Goal: Information Seeking & Learning: Learn about a topic

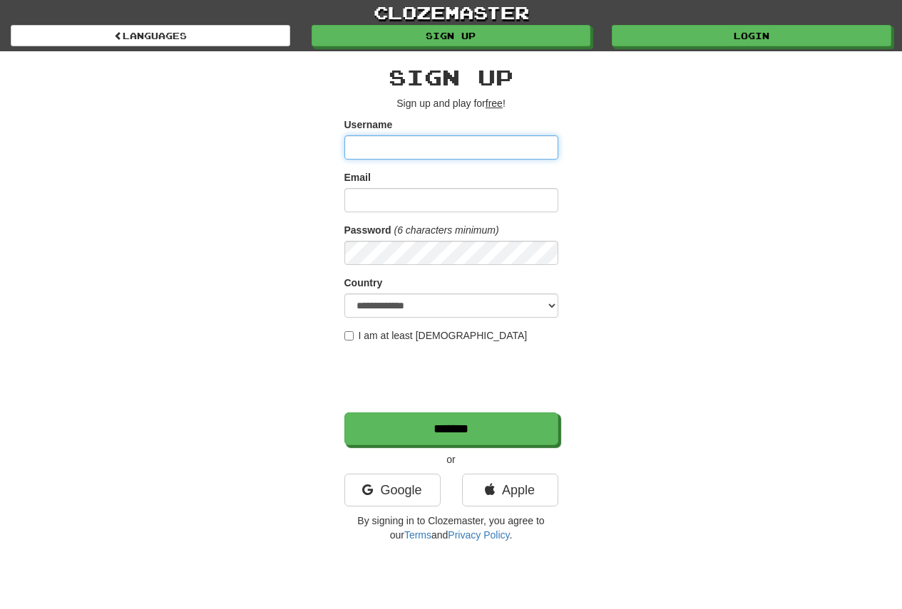
type input "**********"
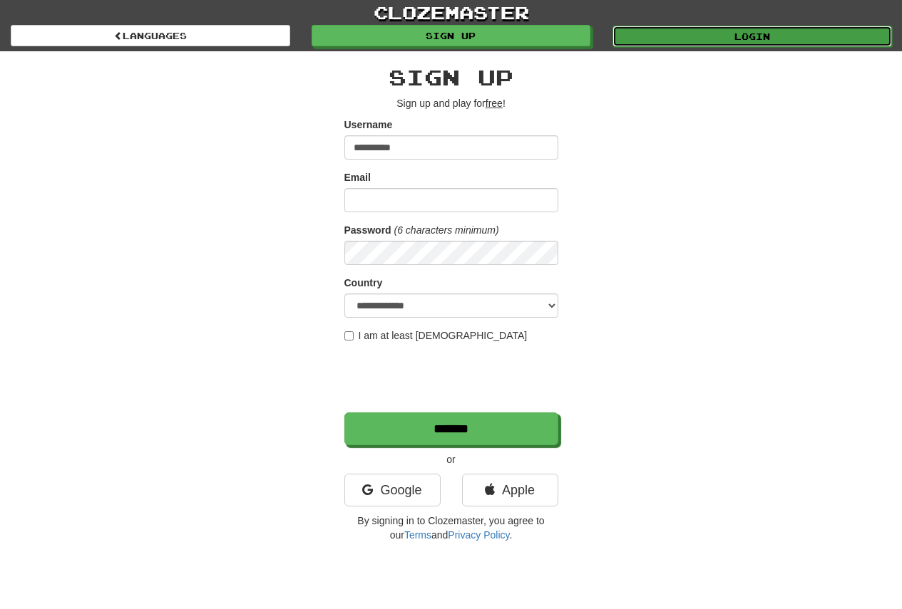
click at [758, 37] on link "Login" at bounding box center [751, 36] width 279 height 21
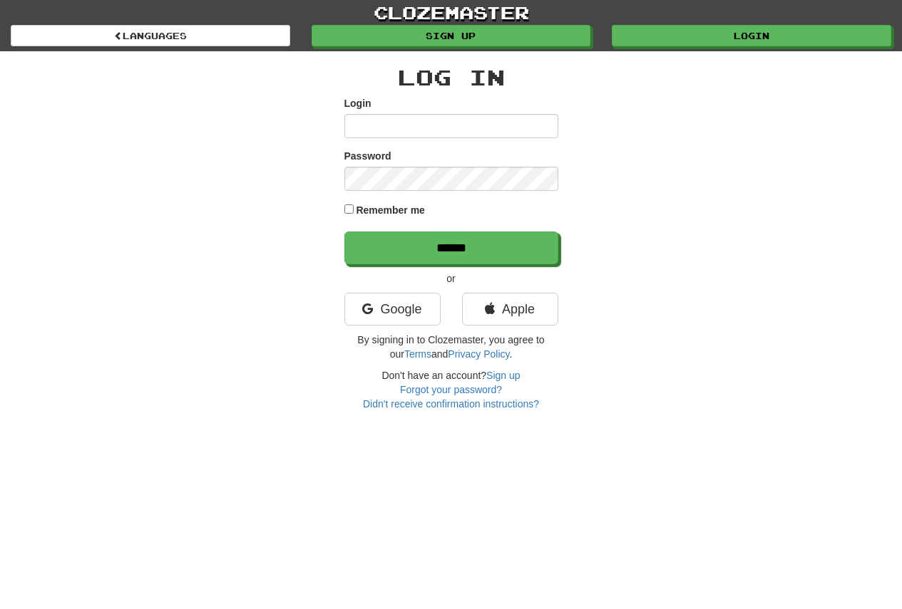
type input "**********"
click at [369, 212] on label "Remember me" at bounding box center [390, 210] width 69 height 14
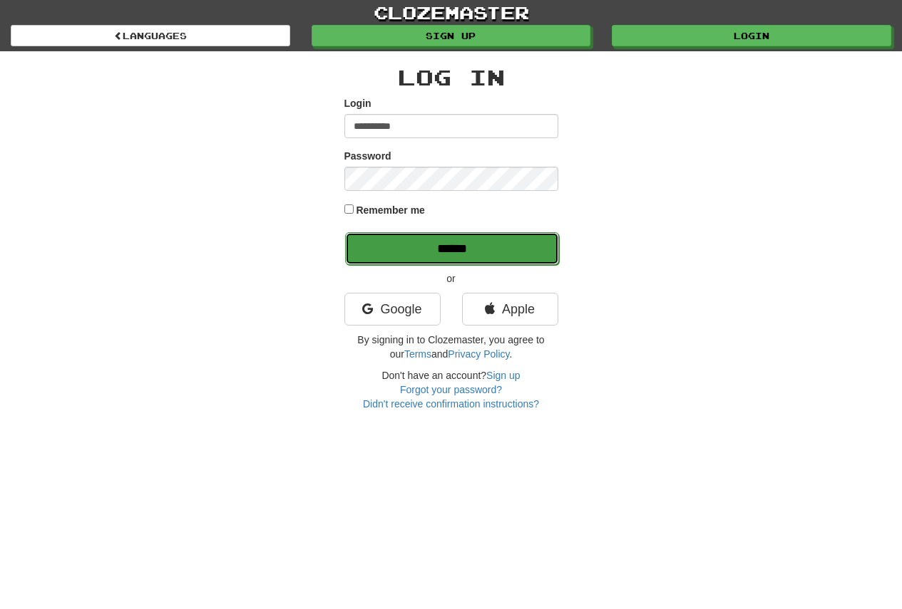
click at [435, 254] on input "******" at bounding box center [452, 248] width 214 height 33
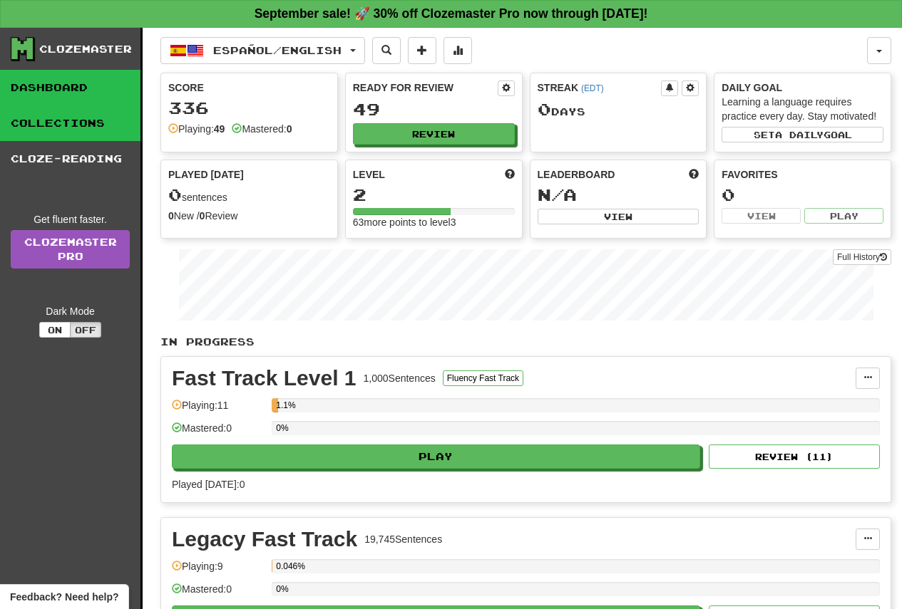
click at [78, 129] on link "Collections" at bounding box center [70, 123] width 140 height 36
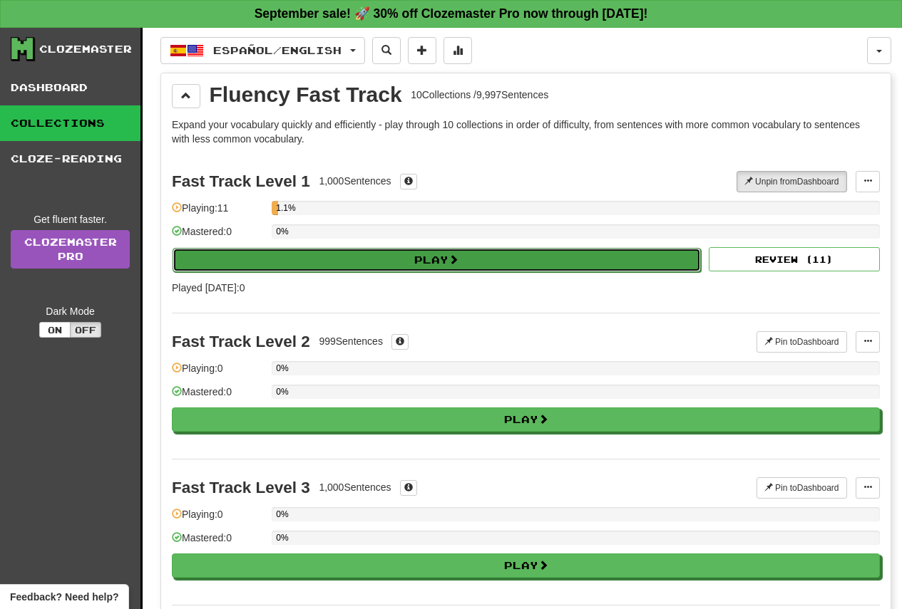
click at [433, 262] on button "Play" at bounding box center [437, 260] width 528 height 24
select select "**"
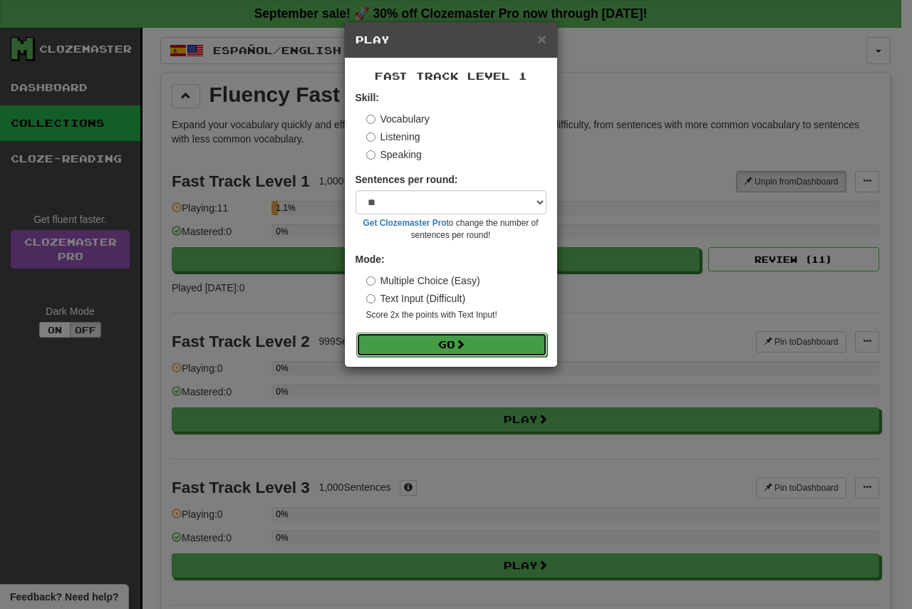
click at [461, 339] on span at bounding box center [460, 344] width 10 height 10
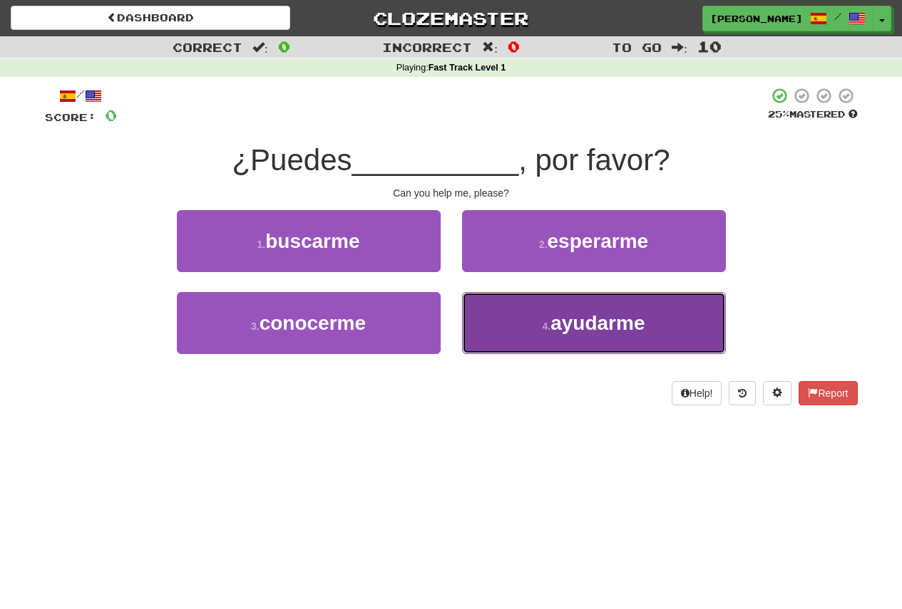
click at [602, 347] on button "4 . ayudarme" at bounding box center [594, 323] width 264 height 62
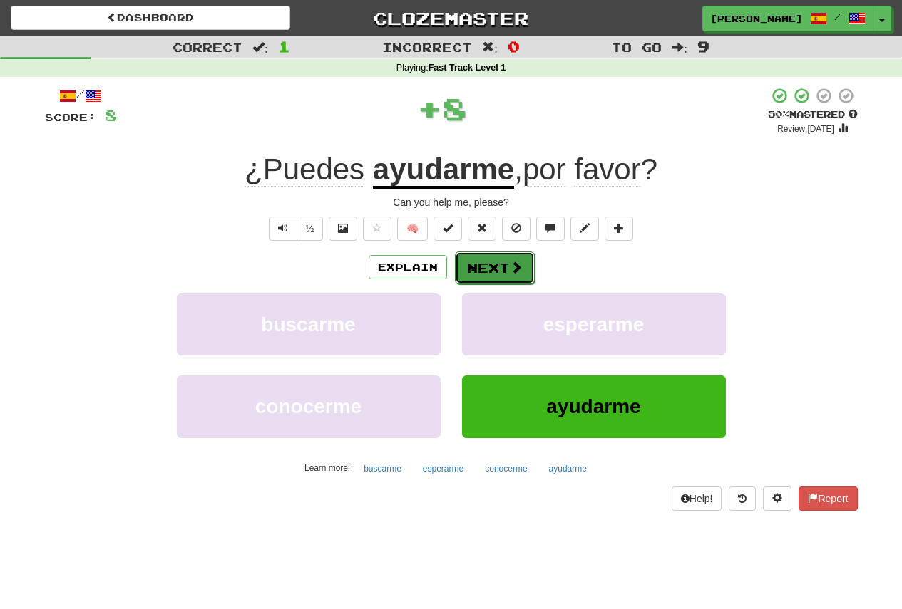
click at [491, 279] on button "Next" at bounding box center [495, 268] width 80 height 33
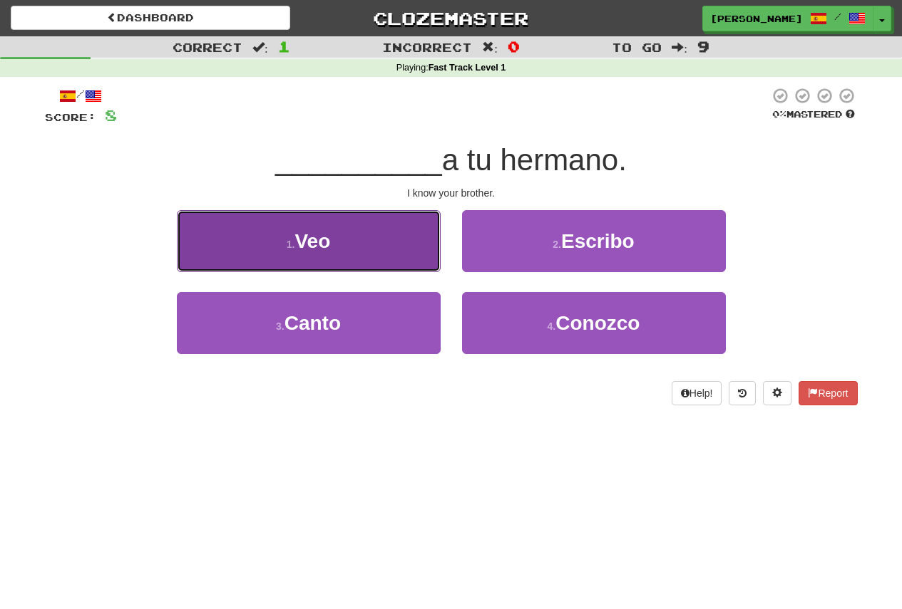
click at [321, 241] on span "Veo" at bounding box center [312, 241] width 36 height 22
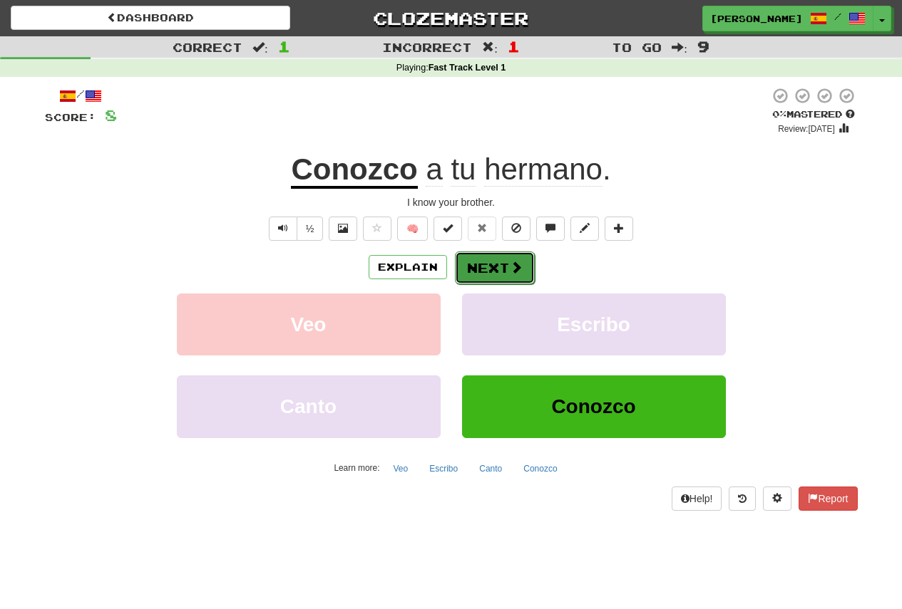
click at [492, 269] on button "Next" at bounding box center [495, 268] width 80 height 33
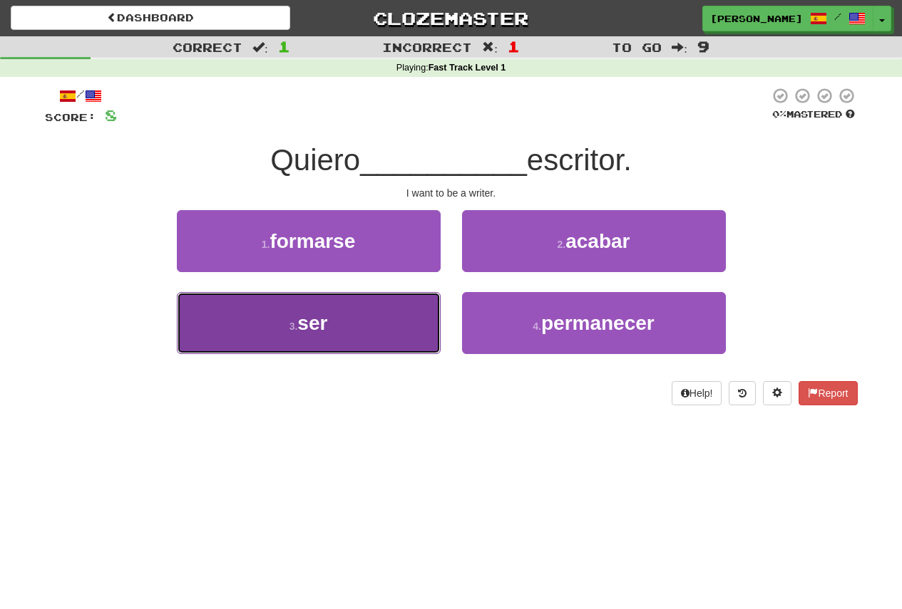
click at [331, 330] on button "3 . ser" at bounding box center [309, 323] width 264 height 62
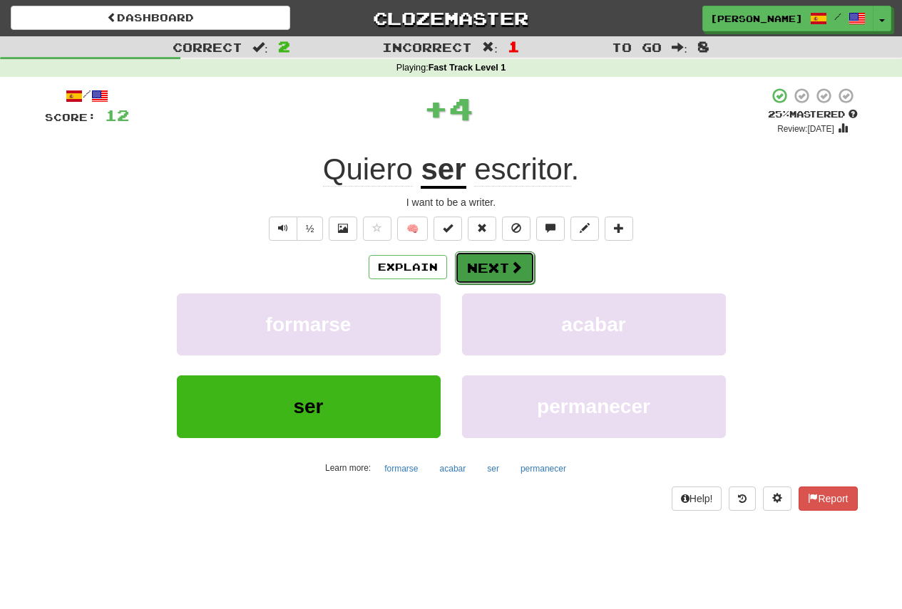
click at [529, 273] on button "Next" at bounding box center [495, 268] width 80 height 33
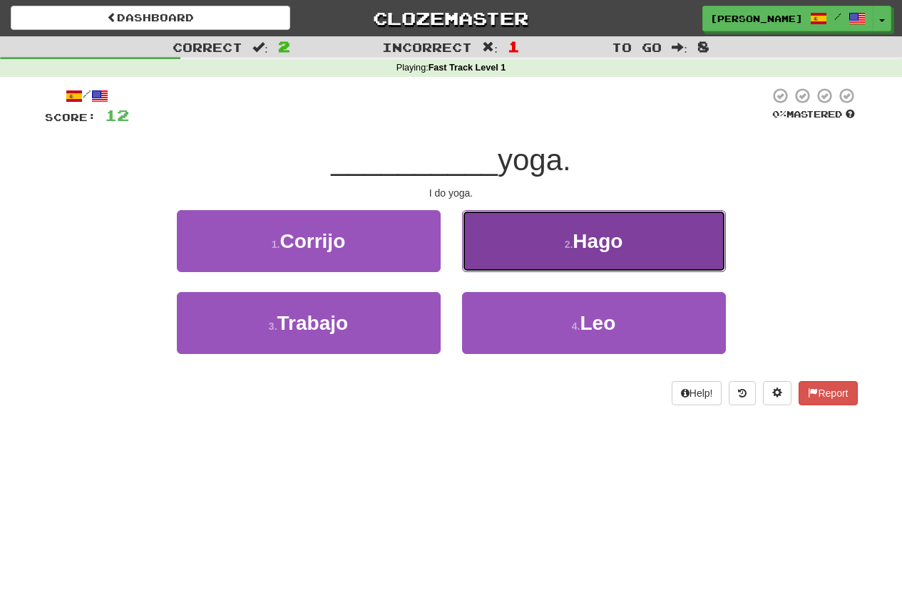
click at [565, 222] on button "2 . Hago" at bounding box center [594, 241] width 264 height 62
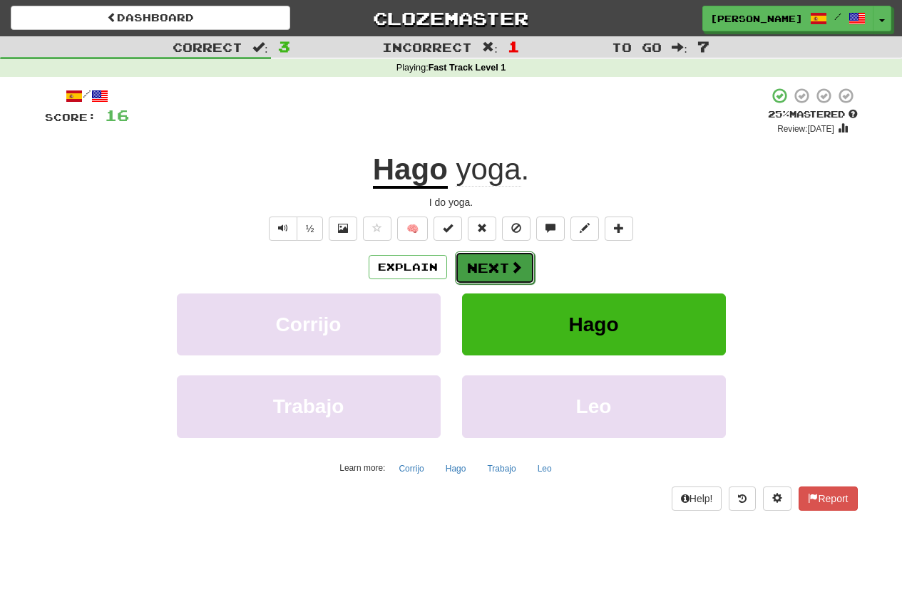
click at [463, 278] on button "Next" at bounding box center [495, 268] width 80 height 33
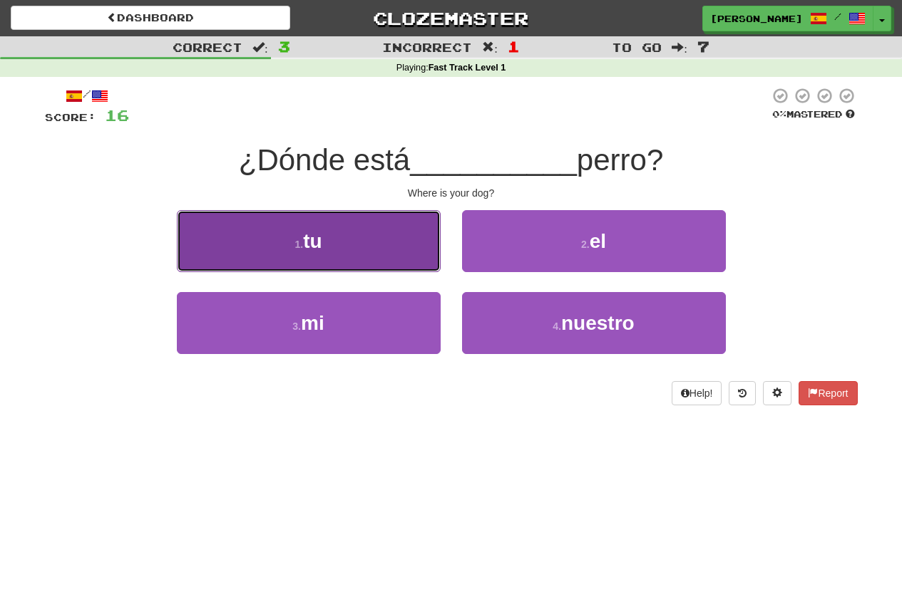
click at [335, 242] on button "1 . tu" at bounding box center [309, 241] width 264 height 62
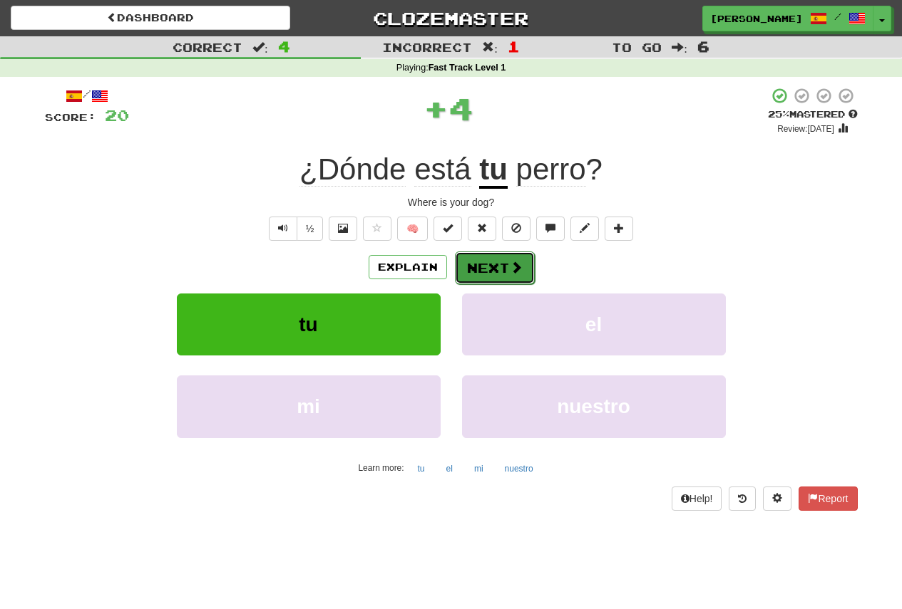
click at [465, 265] on button "Next" at bounding box center [495, 268] width 80 height 33
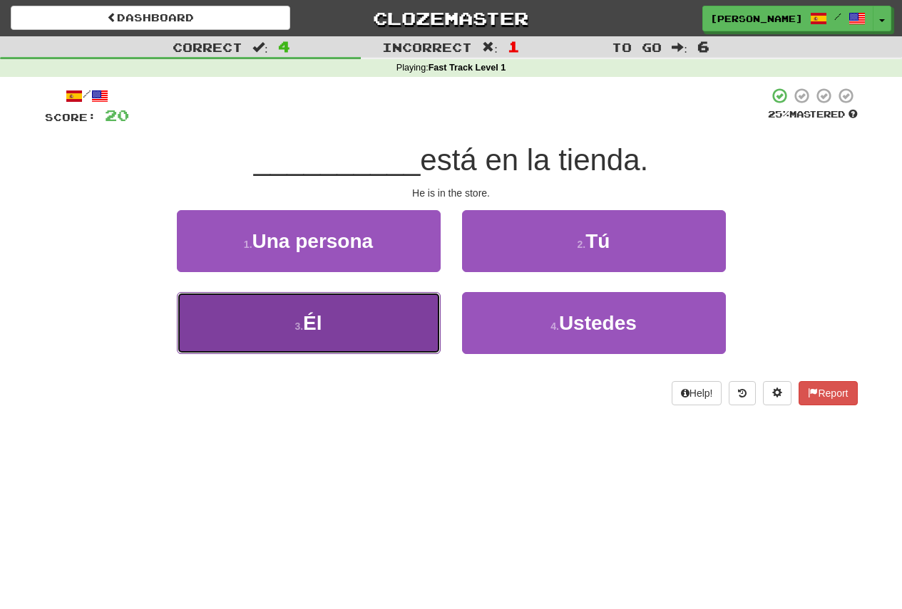
click at [319, 323] on span "Él" at bounding box center [312, 323] width 19 height 22
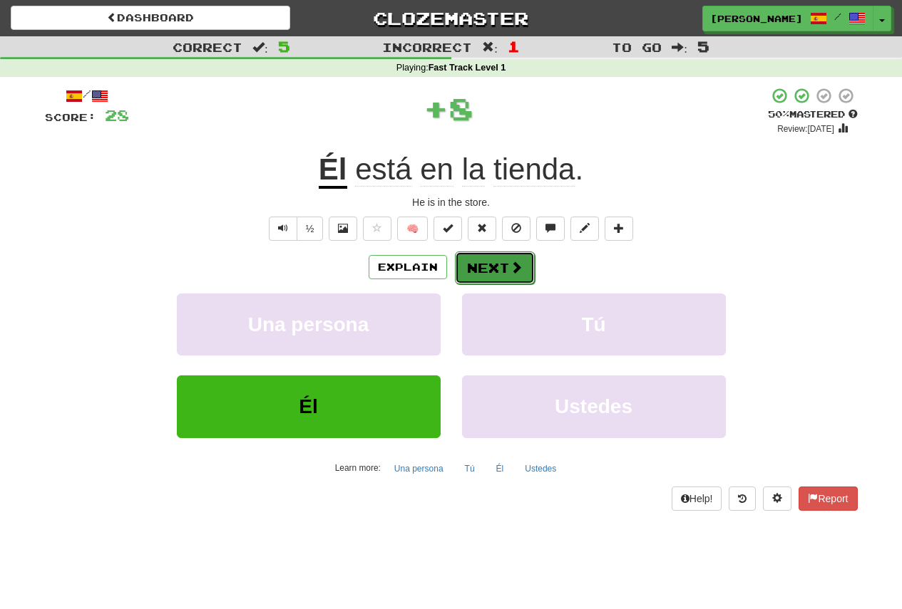
click at [484, 272] on button "Next" at bounding box center [495, 268] width 80 height 33
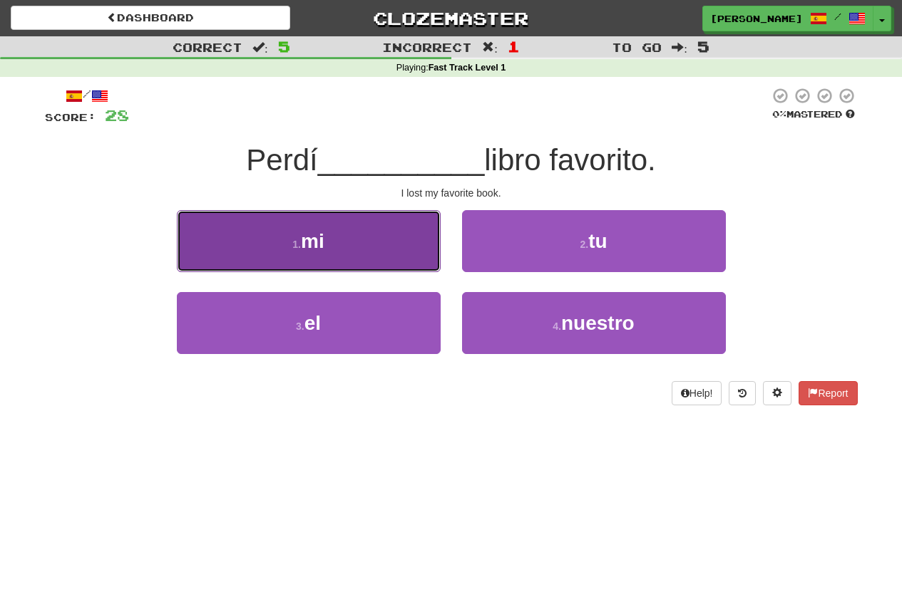
click at [347, 232] on button "1 . mi" at bounding box center [309, 241] width 264 height 62
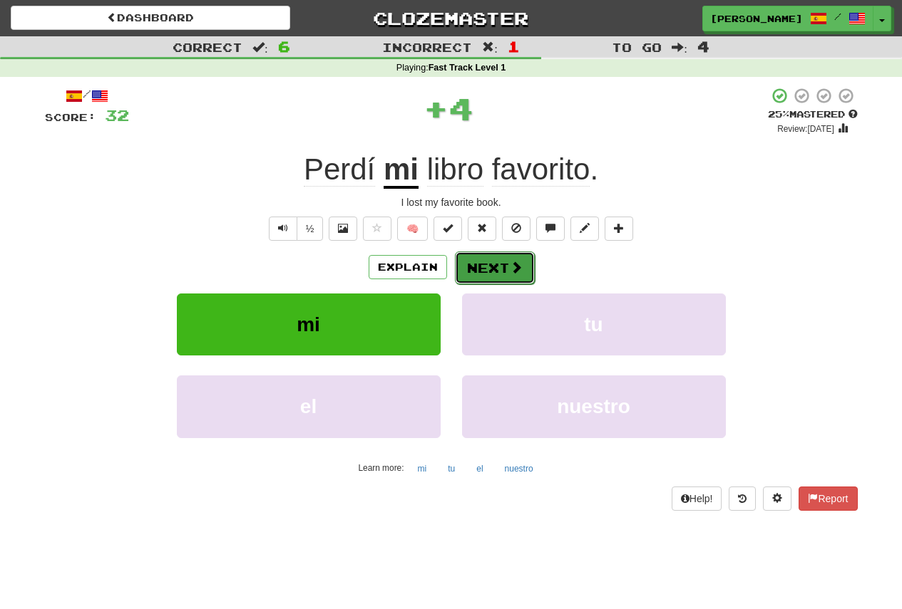
click at [525, 273] on button "Next" at bounding box center [495, 268] width 80 height 33
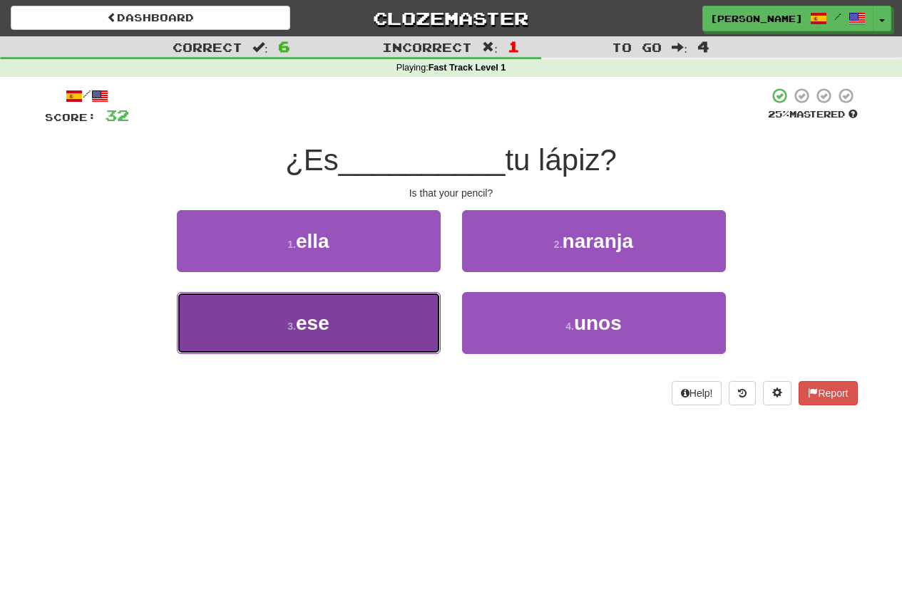
click at [307, 333] on span "ese" at bounding box center [313, 323] width 34 height 22
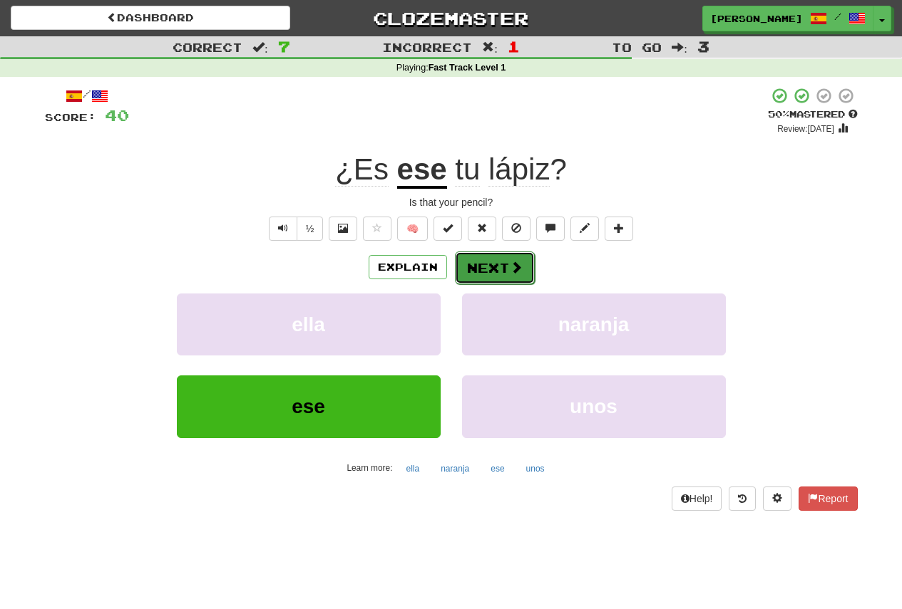
click at [503, 272] on button "Next" at bounding box center [495, 268] width 80 height 33
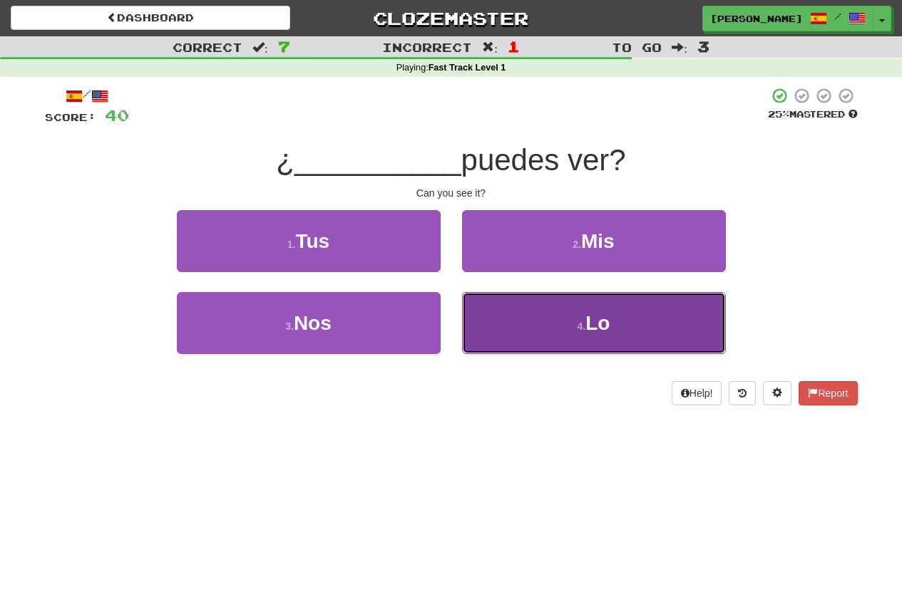
click at [649, 320] on button "4 . Lo" at bounding box center [594, 323] width 264 height 62
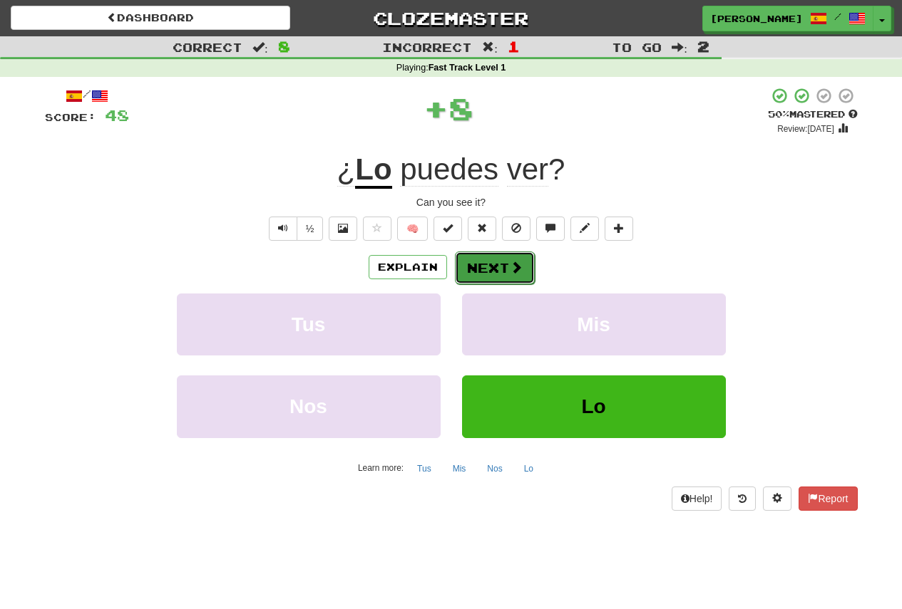
click at [519, 274] on span at bounding box center [516, 267] width 13 height 13
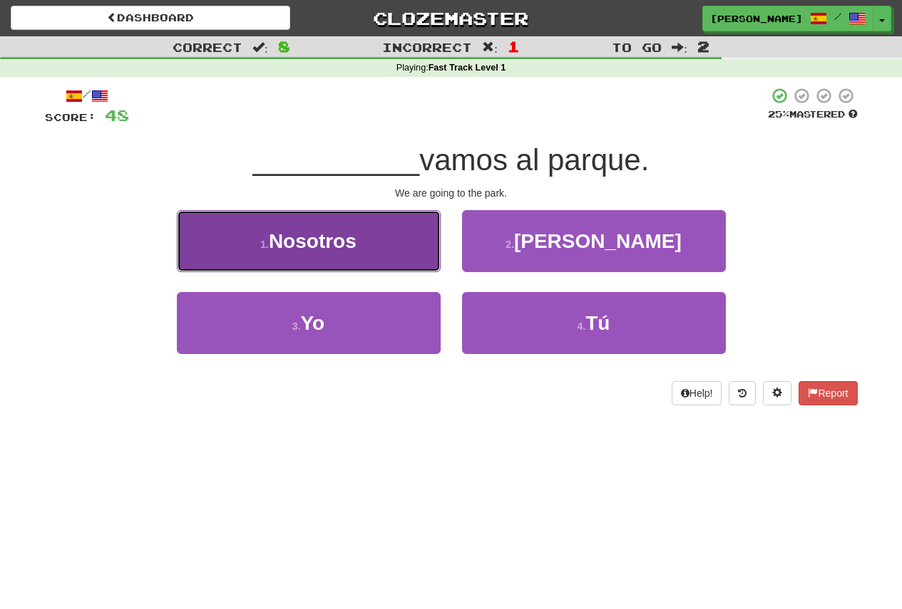
click at [248, 242] on button "1 . Nosotros" at bounding box center [309, 241] width 264 height 62
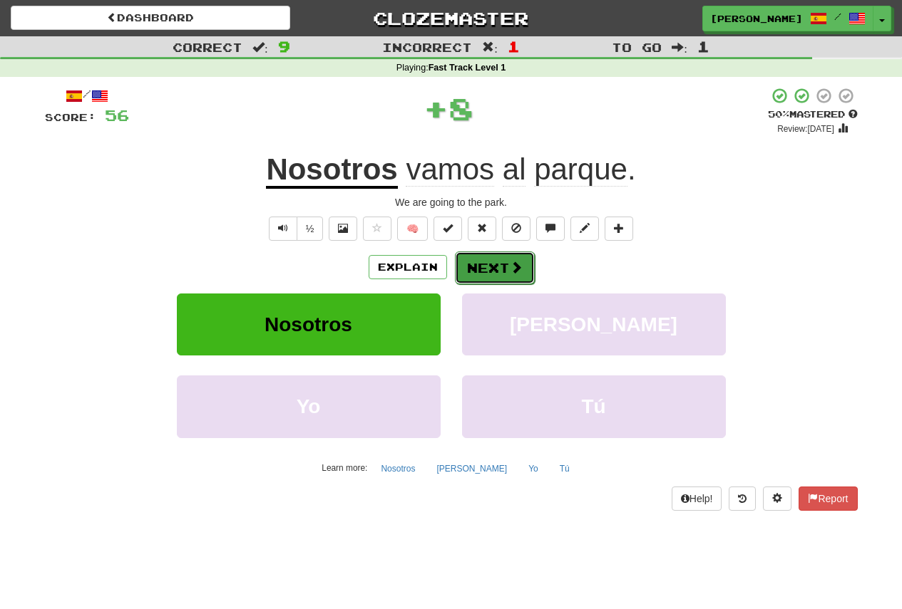
click at [488, 262] on button "Next" at bounding box center [495, 268] width 80 height 33
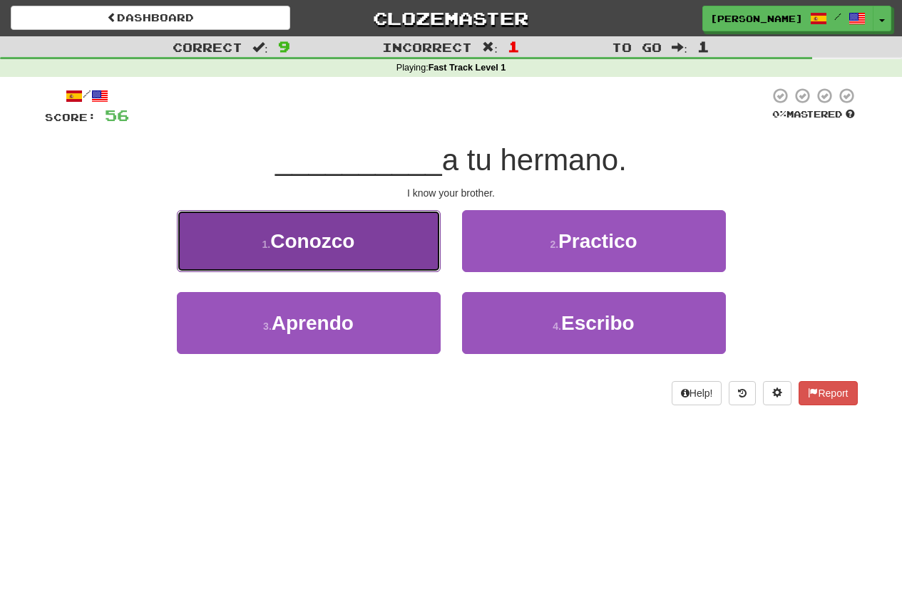
click at [346, 235] on span "Conozco" at bounding box center [312, 241] width 84 height 22
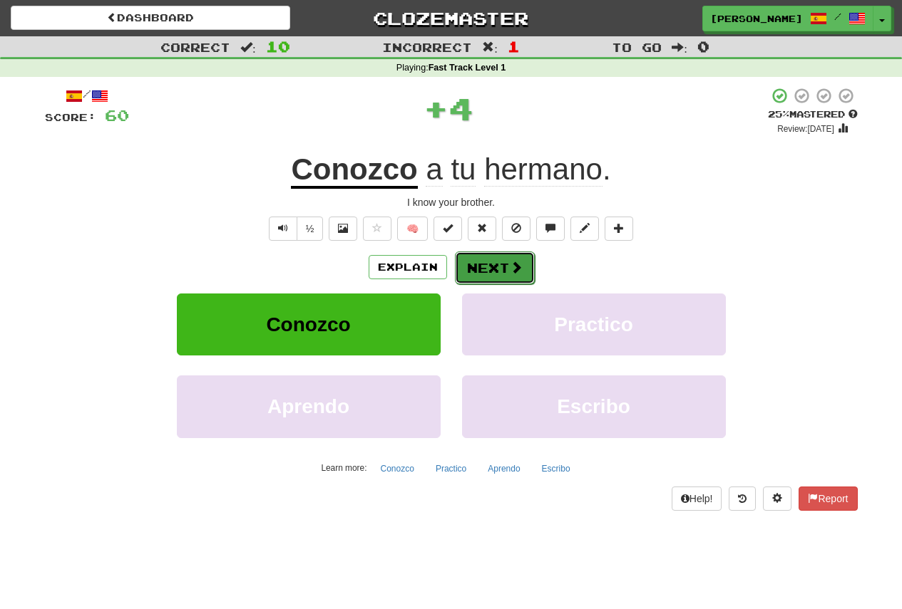
click at [512, 266] on span at bounding box center [516, 267] width 13 height 13
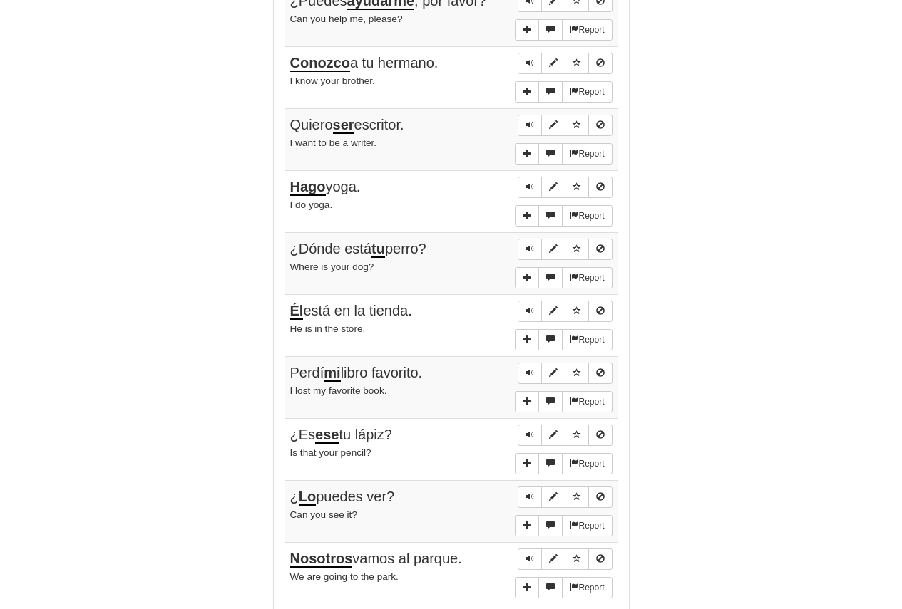
scroll to position [927, 0]
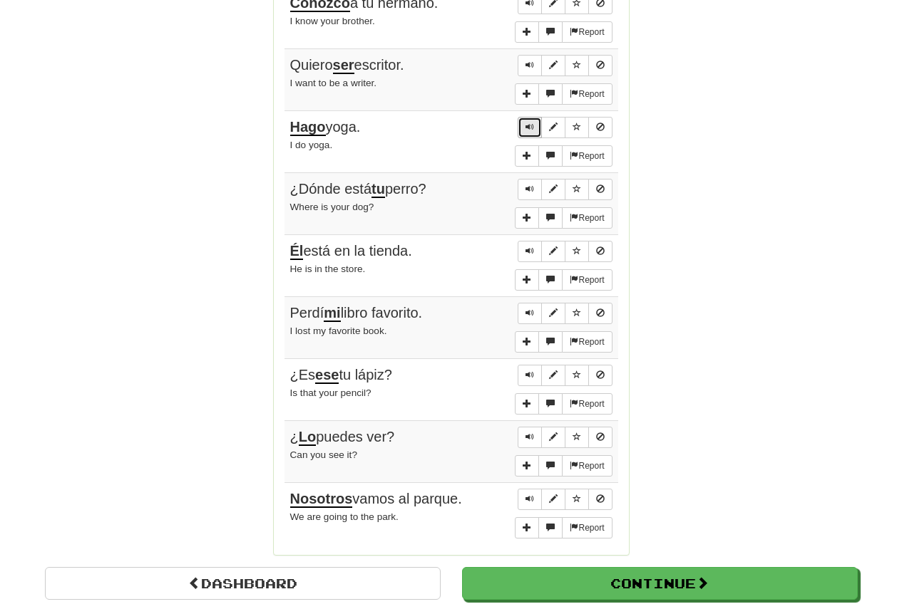
click at [529, 133] on button "Sentence controls" at bounding box center [530, 127] width 24 height 21
click at [531, 126] on span "Sentence controls" at bounding box center [529, 127] width 9 height 9
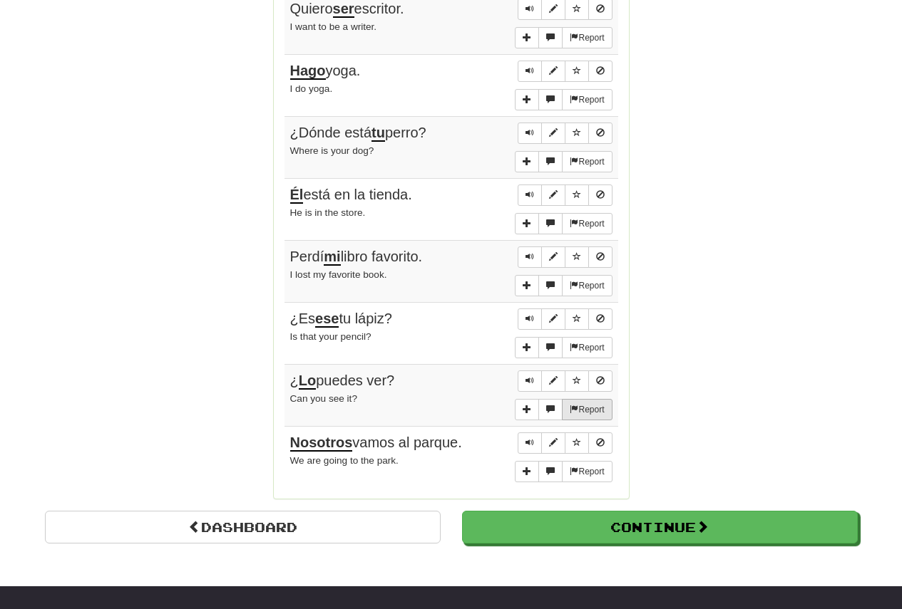
scroll to position [1069, 0]
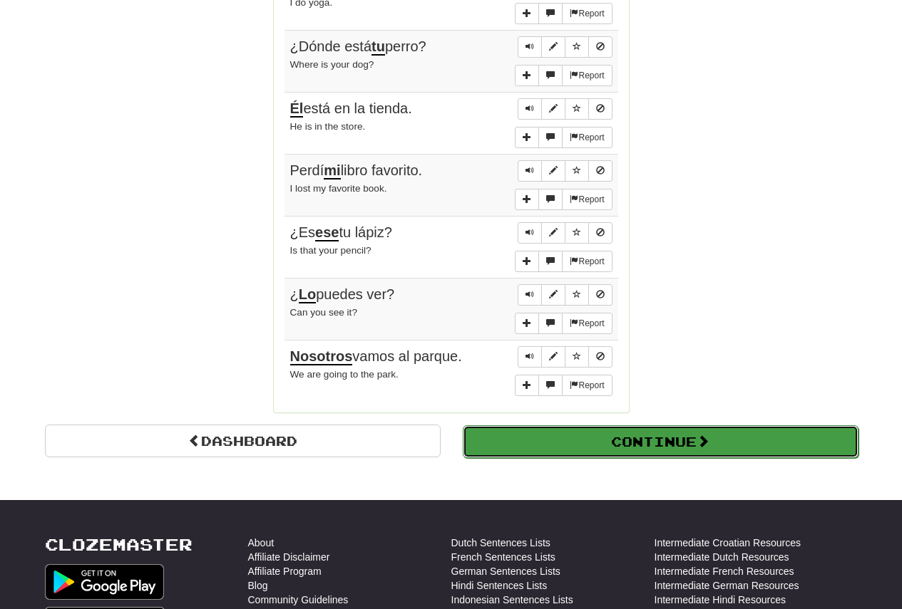
click at [699, 448] on button "Continue" at bounding box center [661, 442] width 396 height 33
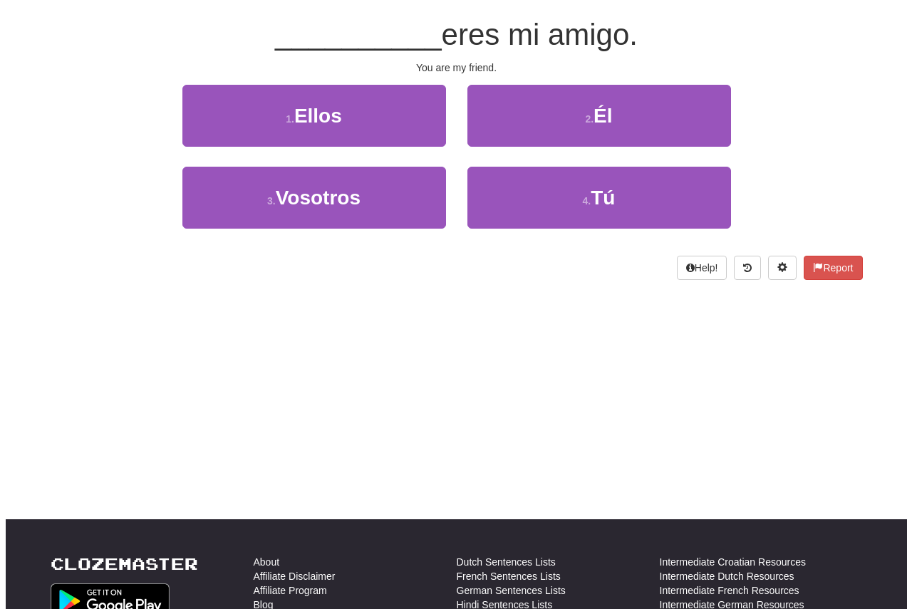
scroll to position [0, 0]
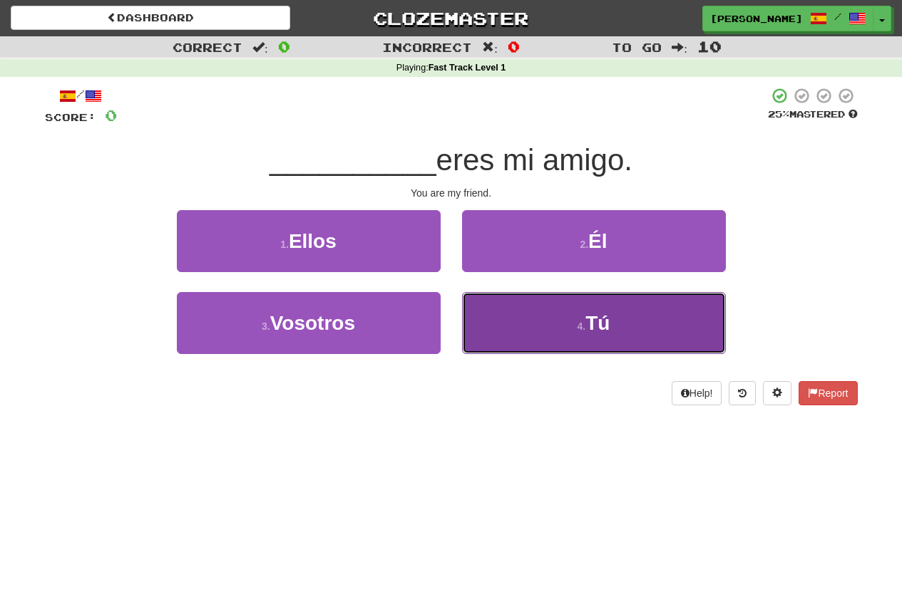
click at [594, 326] on span "Tú" at bounding box center [597, 323] width 24 height 22
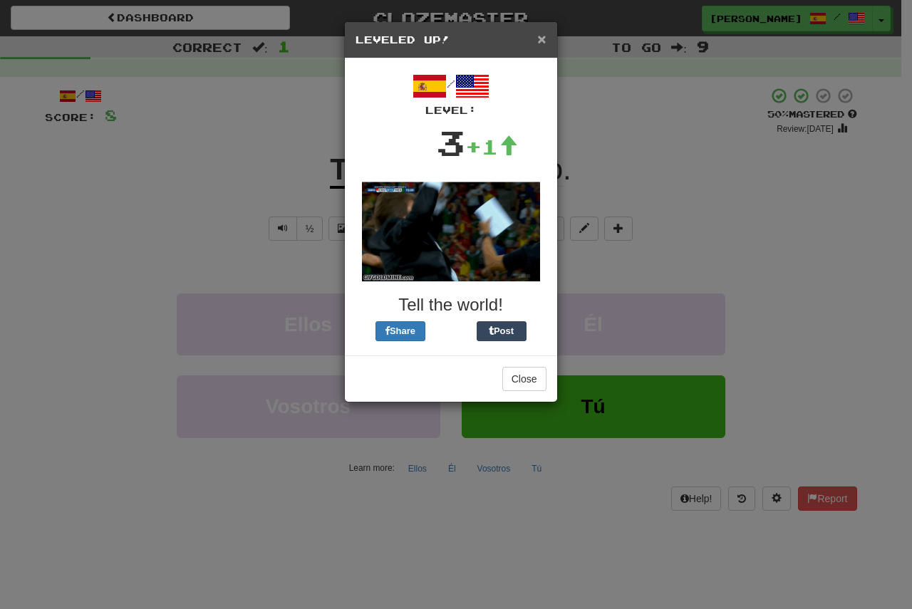
click at [544, 37] on span "×" at bounding box center [541, 39] width 9 height 16
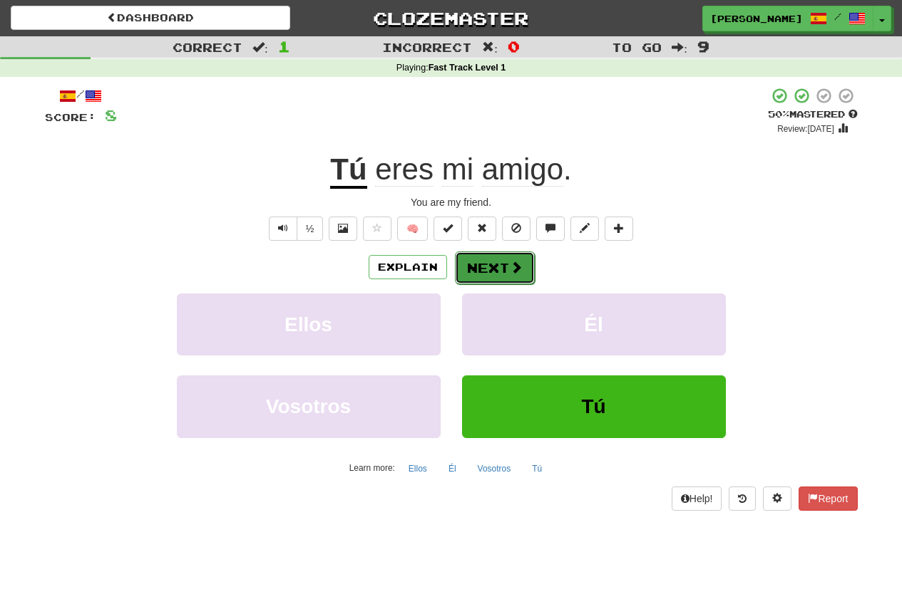
click at [499, 282] on button "Next" at bounding box center [495, 268] width 80 height 33
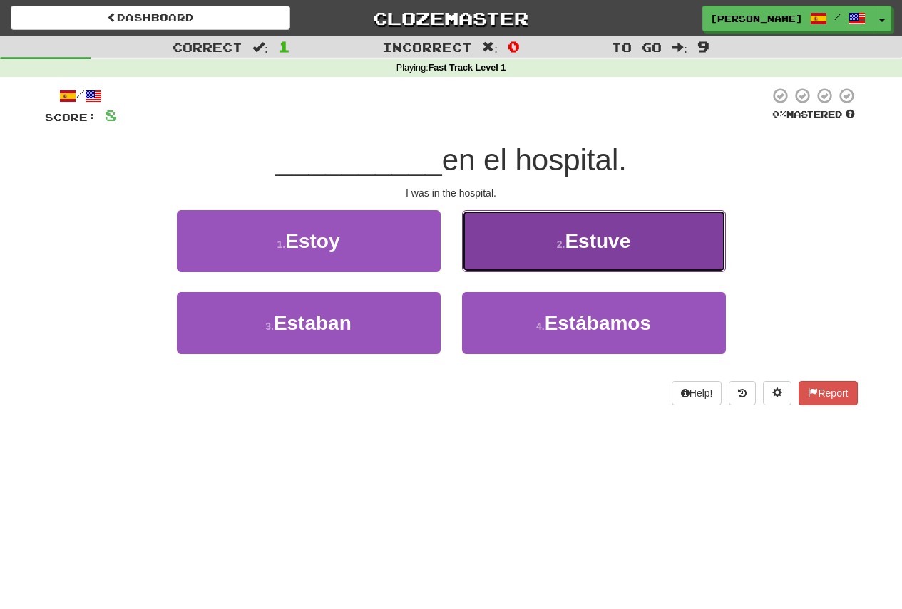
click at [638, 256] on button "2 . Estuve" at bounding box center [594, 241] width 264 height 62
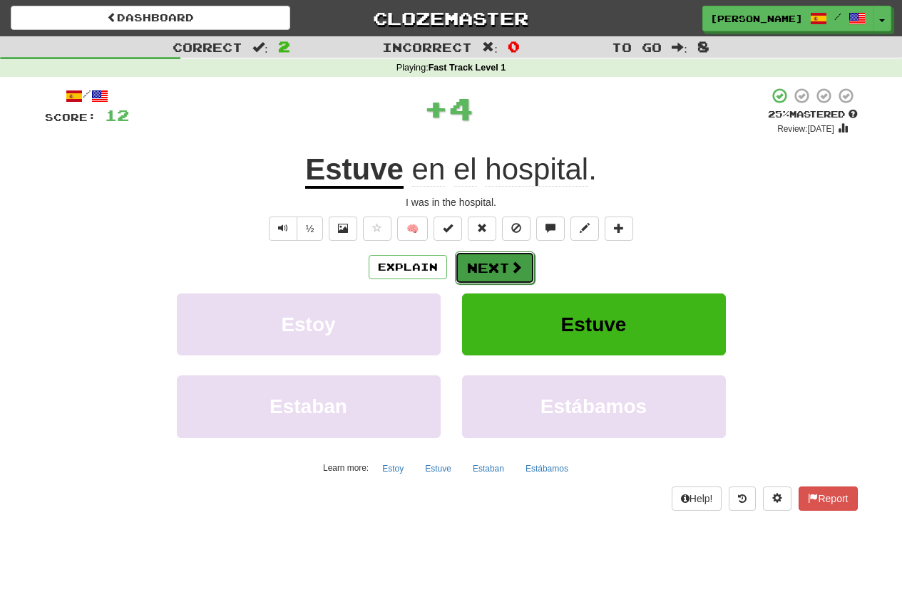
click at [465, 267] on button "Next" at bounding box center [495, 268] width 80 height 33
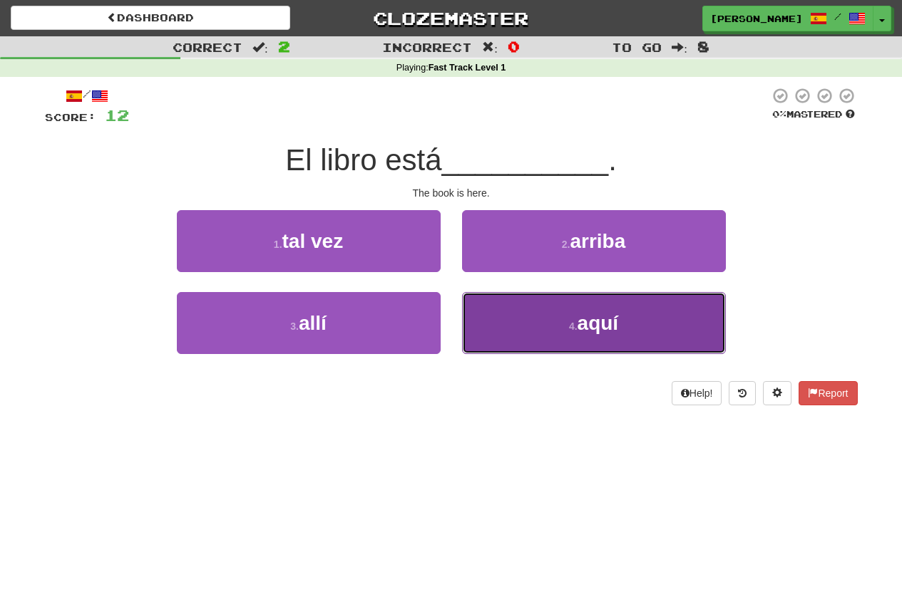
click at [589, 321] on span "aquí" at bounding box center [597, 323] width 41 height 22
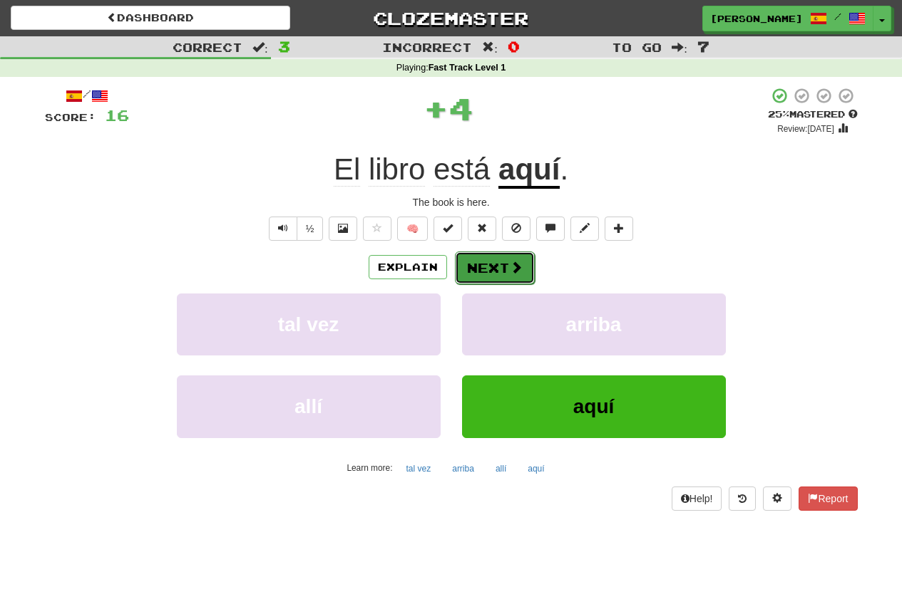
click at [478, 275] on button "Next" at bounding box center [495, 268] width 80 height 33
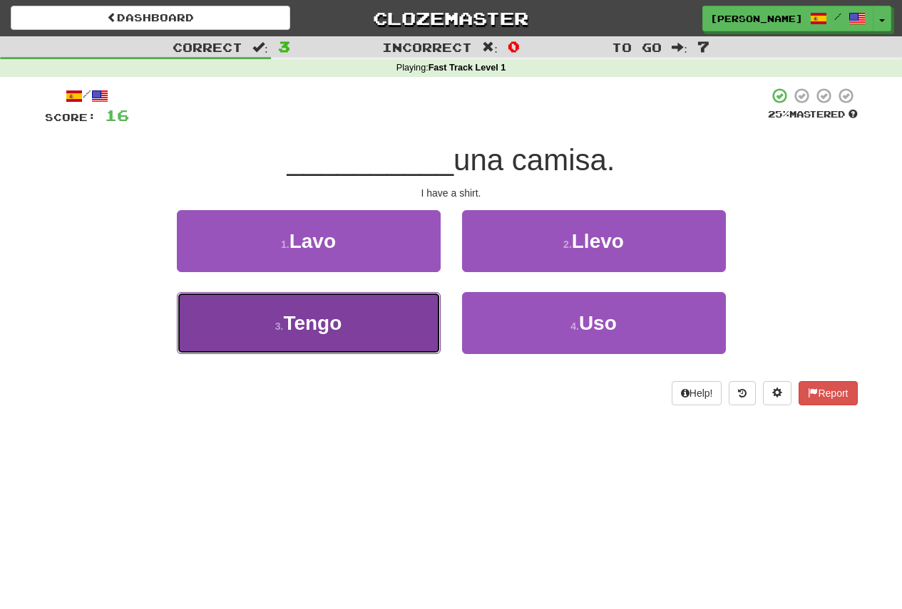
click at [361, 338] on button "3 . Tengo" at bounding box center [309, 323] width 264 height 62
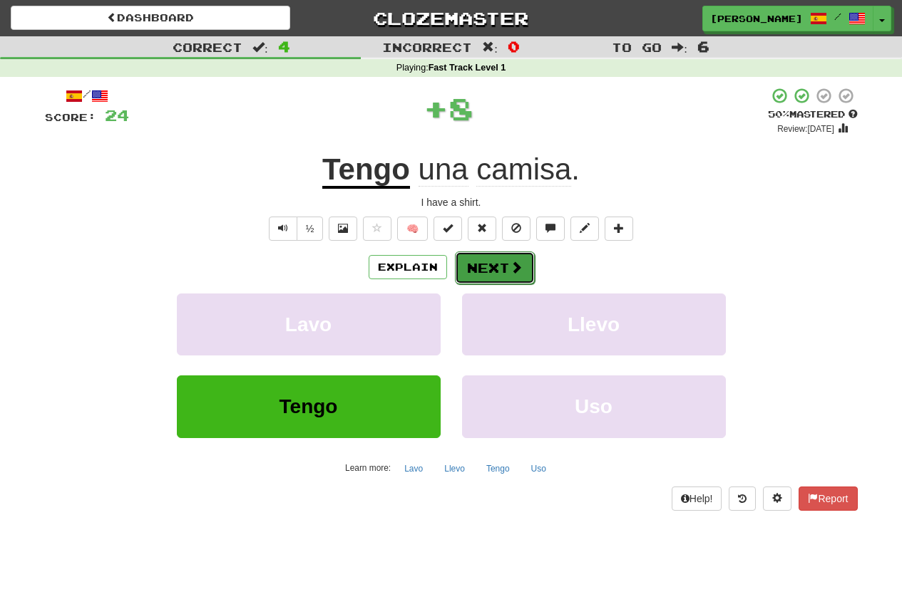
click at [504, 258] on button "Next" at bounding box center [495, 268] width 80 height 33
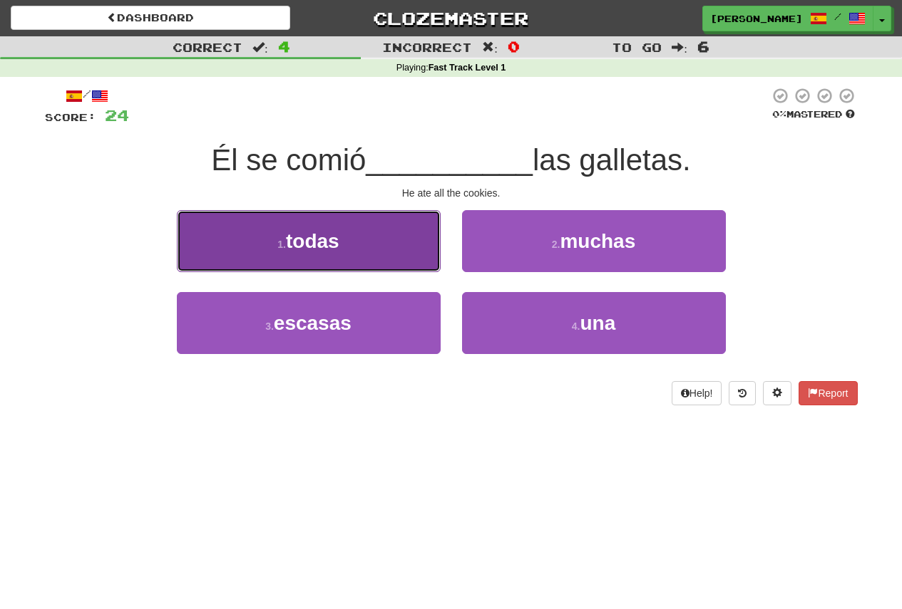
click at [374, 244] on button "1 . todas" at bounding box center [309, 241] width 264 height 62
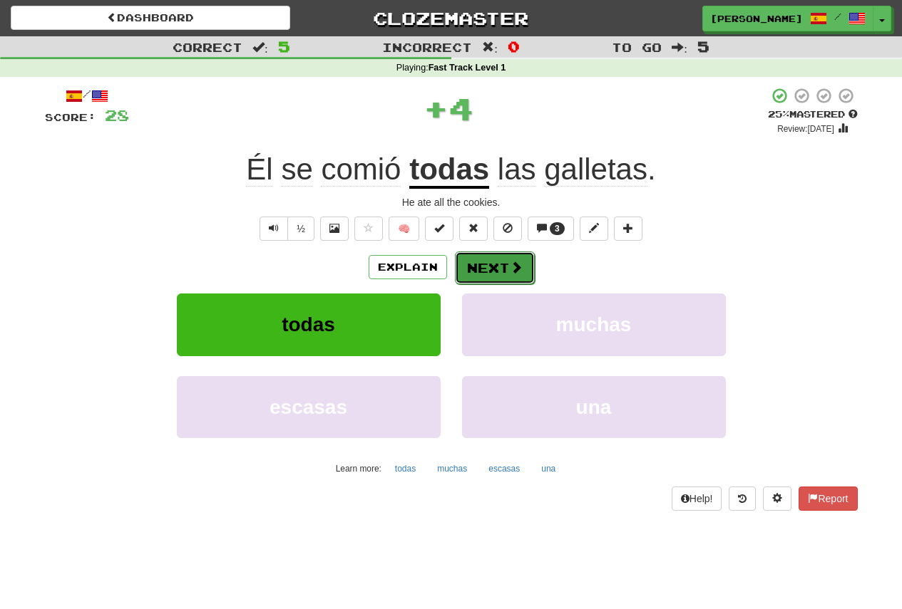
click at [499, 274] on button "Next" at bounding box center [495, 268] width 80 height 33
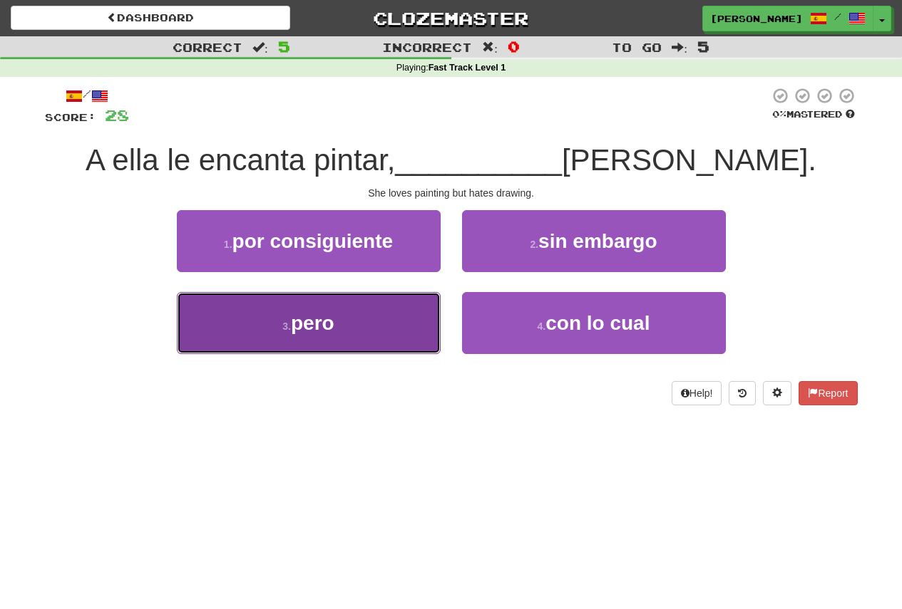
click at [359, 329] on button "3 . pero" at bounding box center [309, 323] width 264 height 62
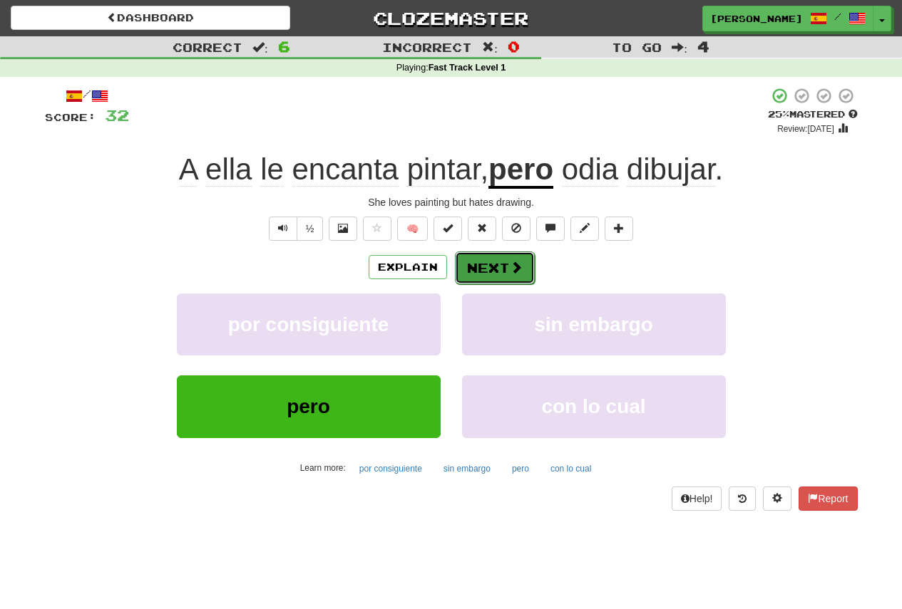
click at [476, 270] on button "Next" at bounding box center [495, 268] width 80 height 33
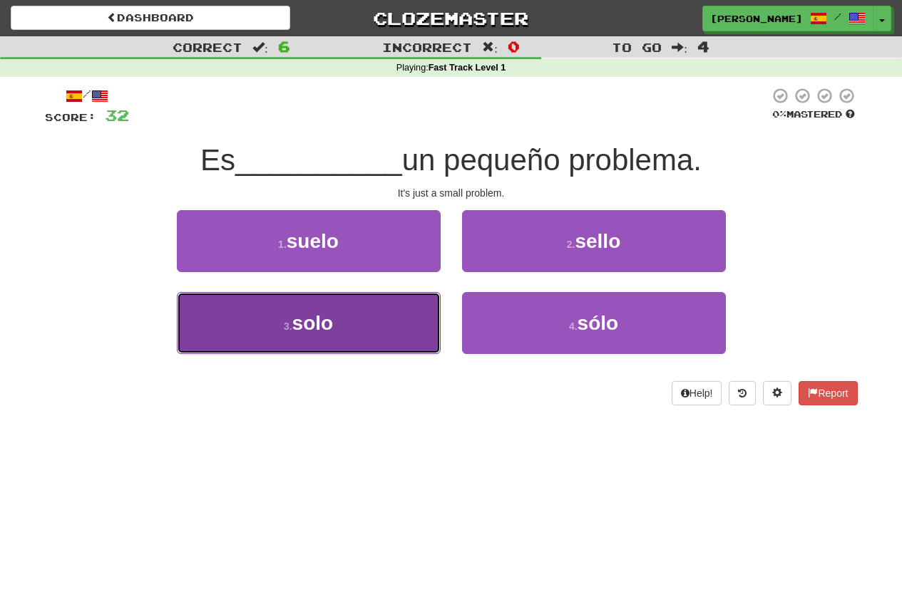
click at [304, 327] on span "solo" at bounding box center [312, 323] width 41 height 22
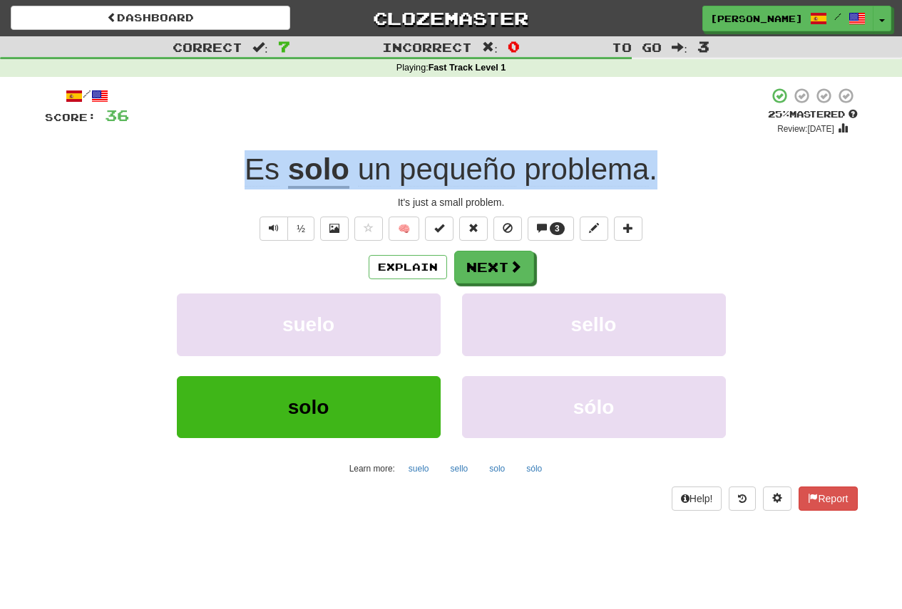
drag, startPoint x: 671, startPoint y: 177, endPoint x: 241, endPoint y: 188, distance: 430.0
click at [241, 188] on div "Es solo un pequeño problema ." at bounding box center [451, 169] width 813 height 39
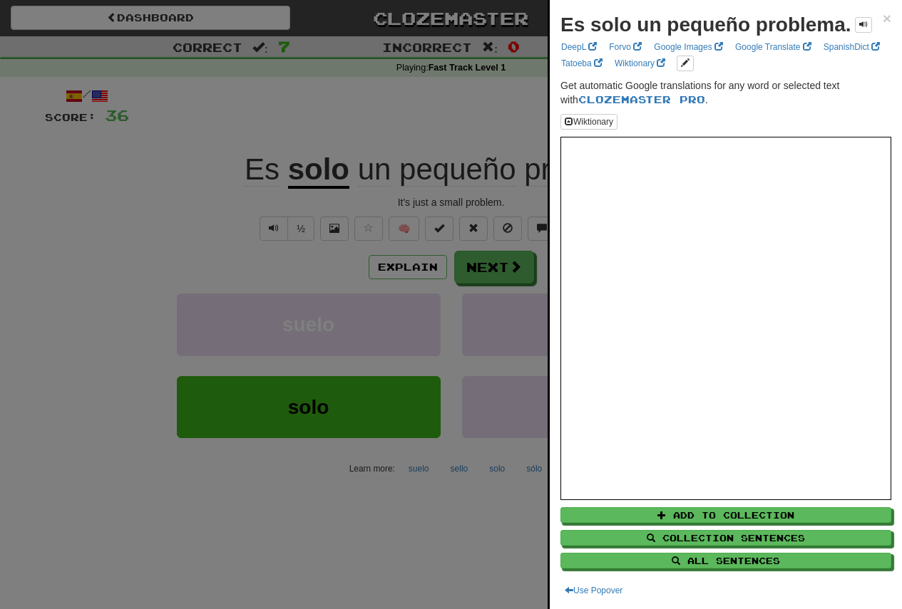
drag, startPoint x: 296, startPoint y: 175, endPoint x: 163, endPoint y: 191, distance: 133.5
click at [163, 191] on div at bounding box center [451, 304] width 902 height 609
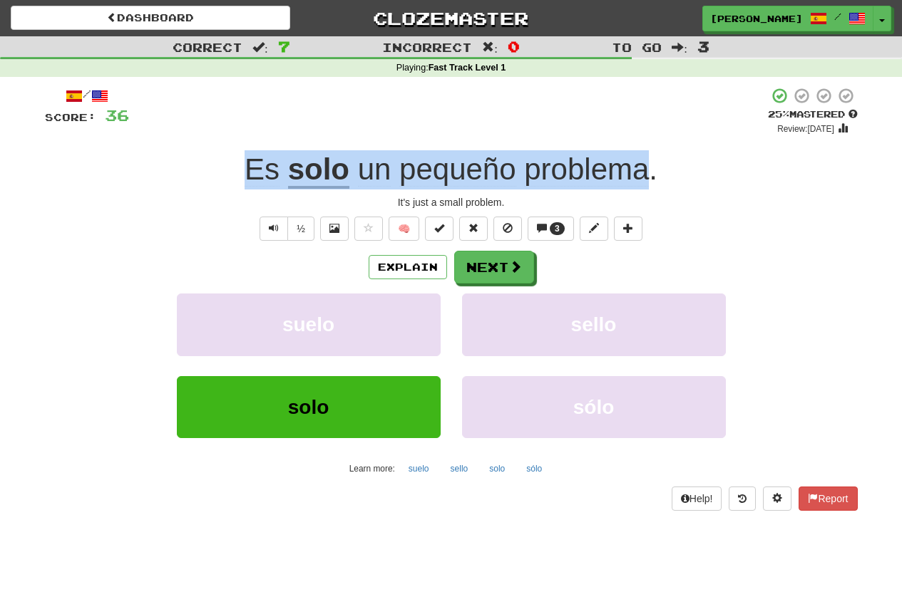
drag, startPoint x: 214, startPoint y: 172, endPoint x: 645, endPoint y: 172, distance: 431.3
click at [645, 172] on div "Es solo un pequeño problema ." at bounding box center [451, 169] width 813 height 39
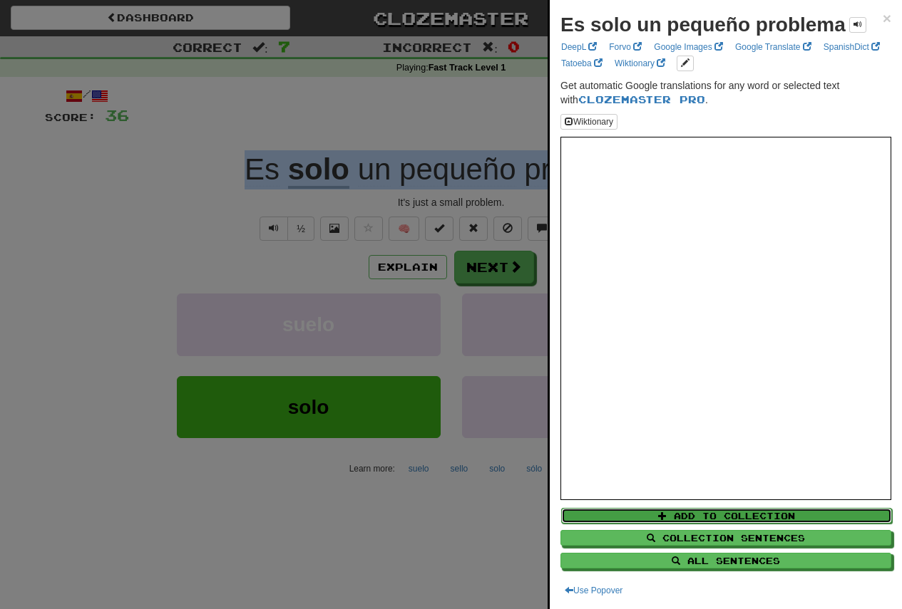
click at [706, 514] on button "Add to Collection" at bounding box center [726, 516] width 331 height 16
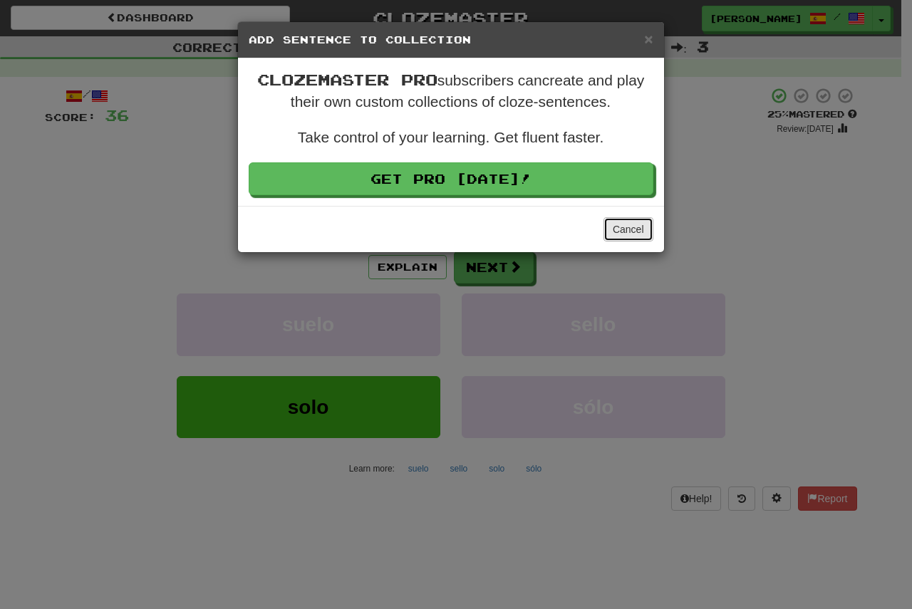
click at [615, 222] on button "Cancel" at bounding box center [629, 229] width 50 height 24
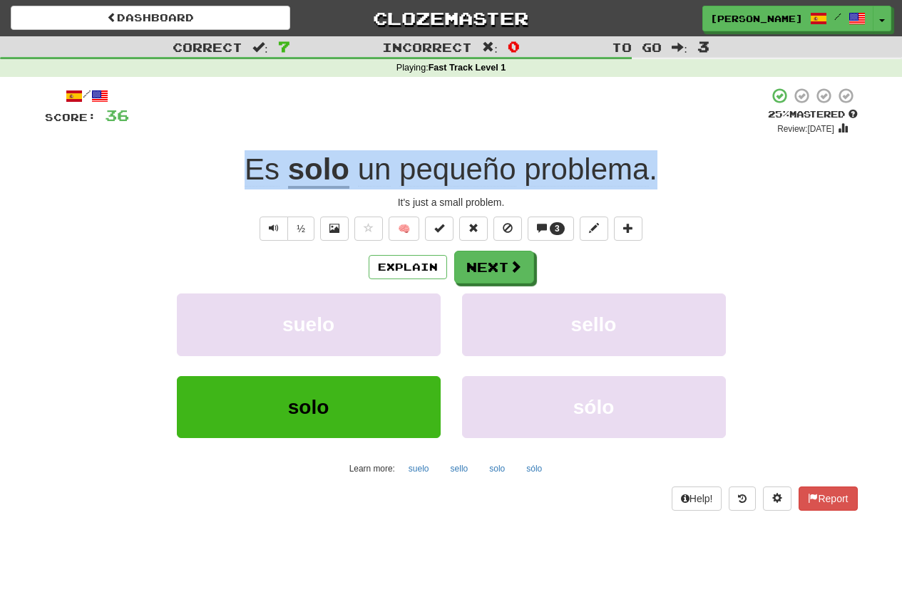
drag, startPoint x: 654, startPoint y: 175, endPoint x: 251, endPoint y: 154, distance: 403.3
click at [251, 154] on div "Es solo un pequeño problema ." at bounding box center [451, 169] width 813 height 39
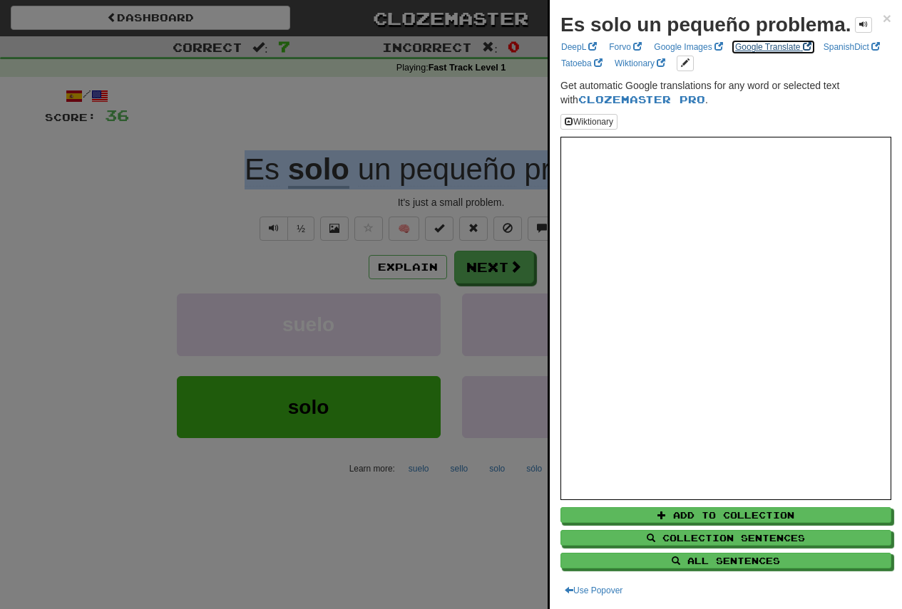
click at [778, 46] on link "Google Translate" at bounding box center [773, 47] width 85 height 16
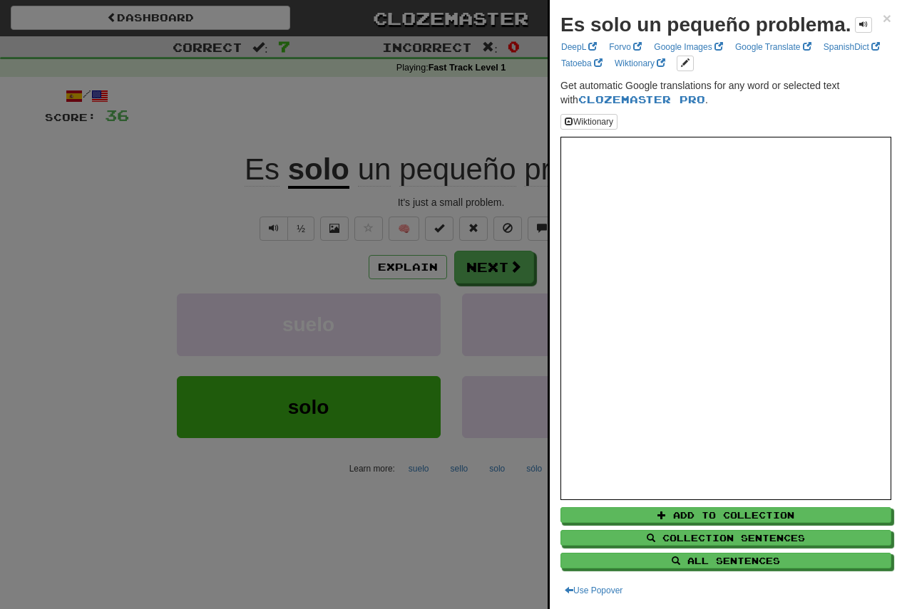
click at [65, 236] on div at bounding box center [451, 304] width 902 height 609
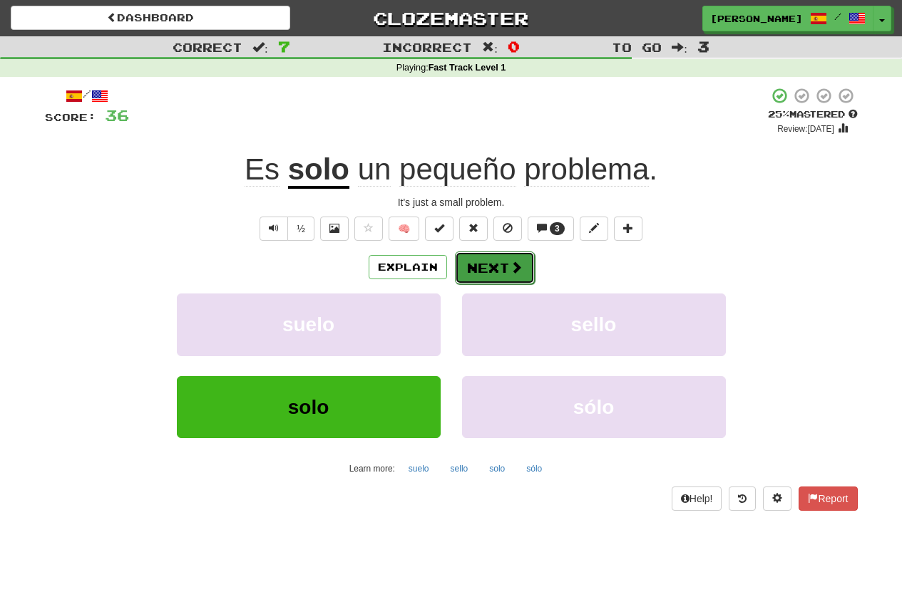
click at [484, 271] on button "Next" at bounding box center [495, 268] width 80 height 33
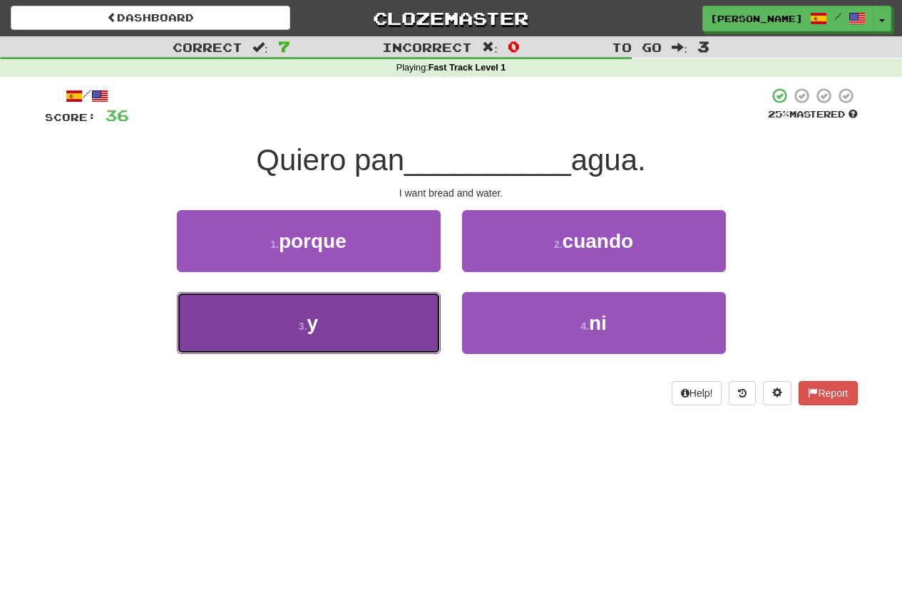
click at [379, 318] on button "3 . y" at bounding box center [309, 323] width 264 height 62
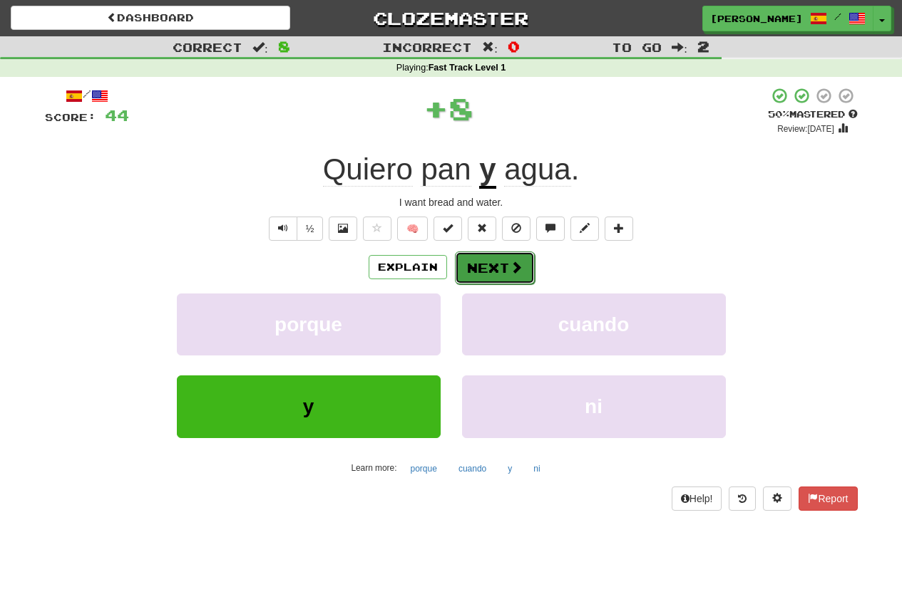
click at [479, 277] on button "Next" at bounding box center [495, 268] width 80 height 33
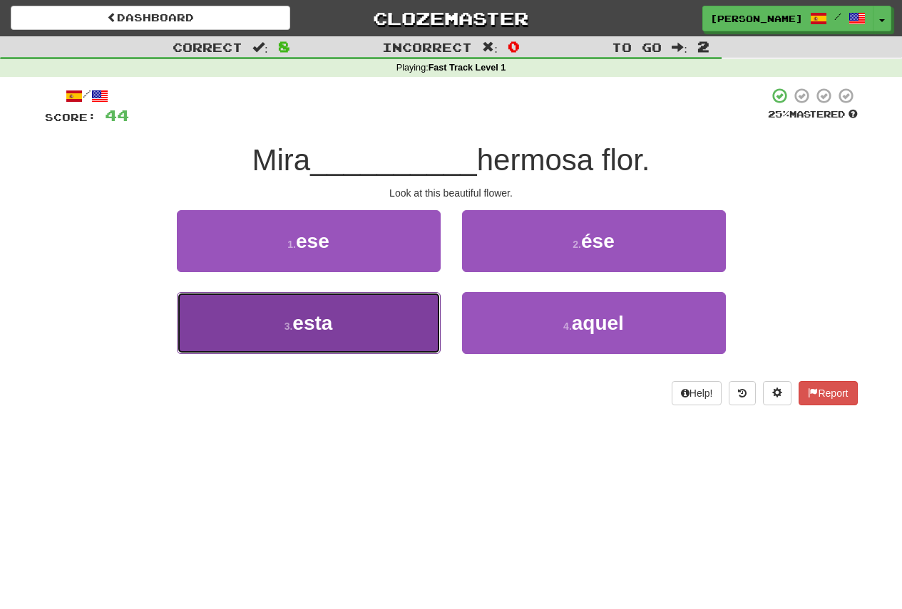
click at [322, 329] on span "esta" at bounding box center [312, 323] width 40 height 22
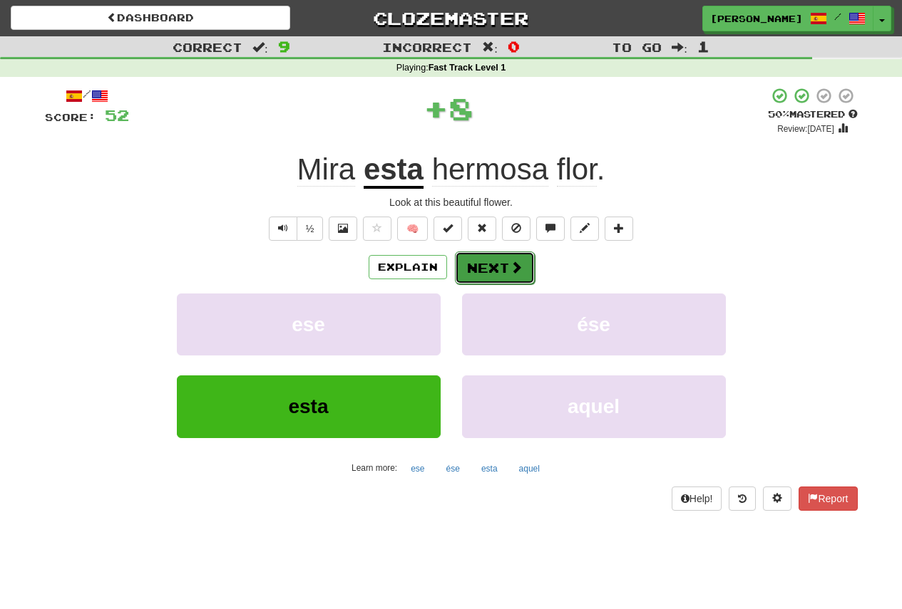
click at [491, 279] on button "Next" at bounding box center [495, 268] width 80 height 33
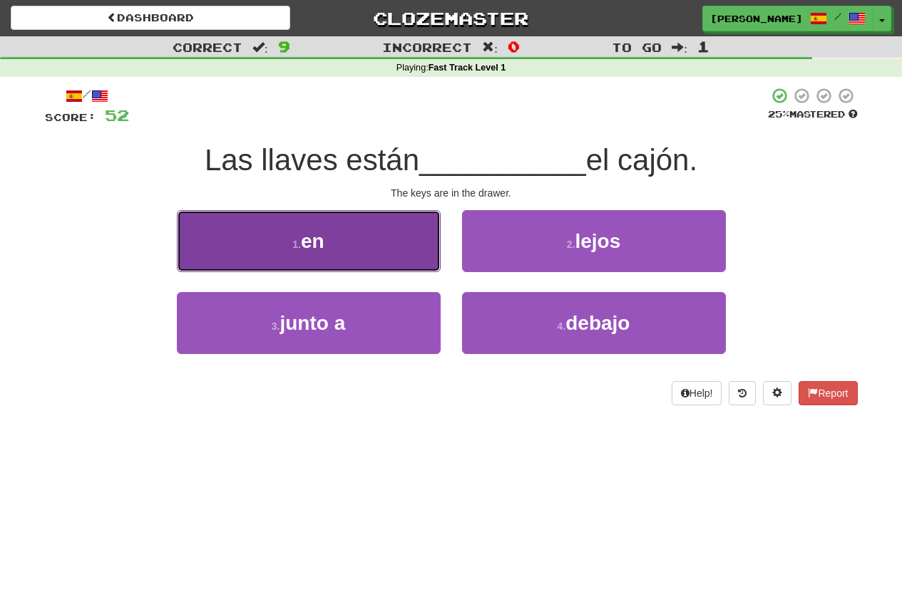
click at [237, 250] on button "1 . en" at bounding box center [309, 241] width 264 height 62
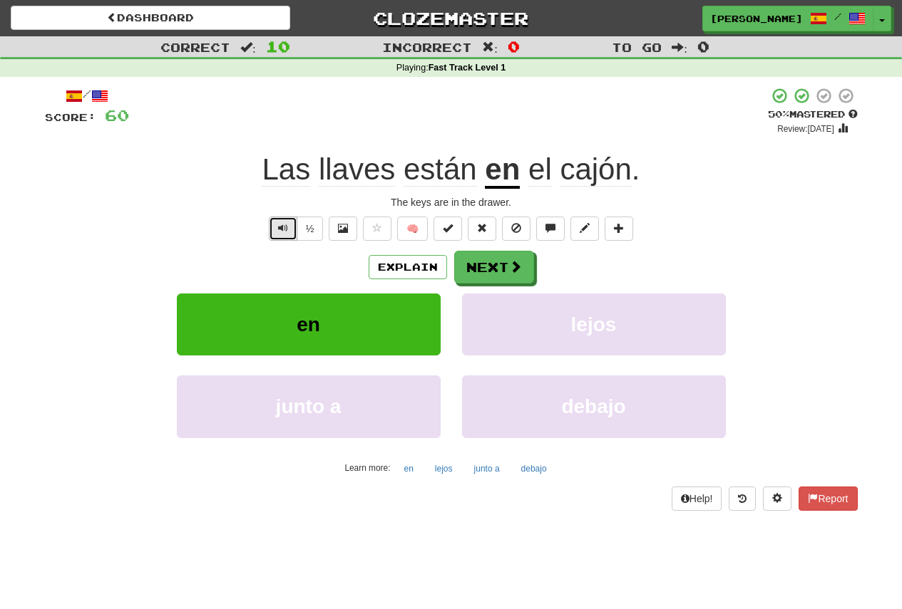
click at [278, 226] on span "Text-to-speech controls" at bounding box center [283, 228] width 10 height 10
click at [510, 267] on span at bounding box center [516, 267] width 13 height 13
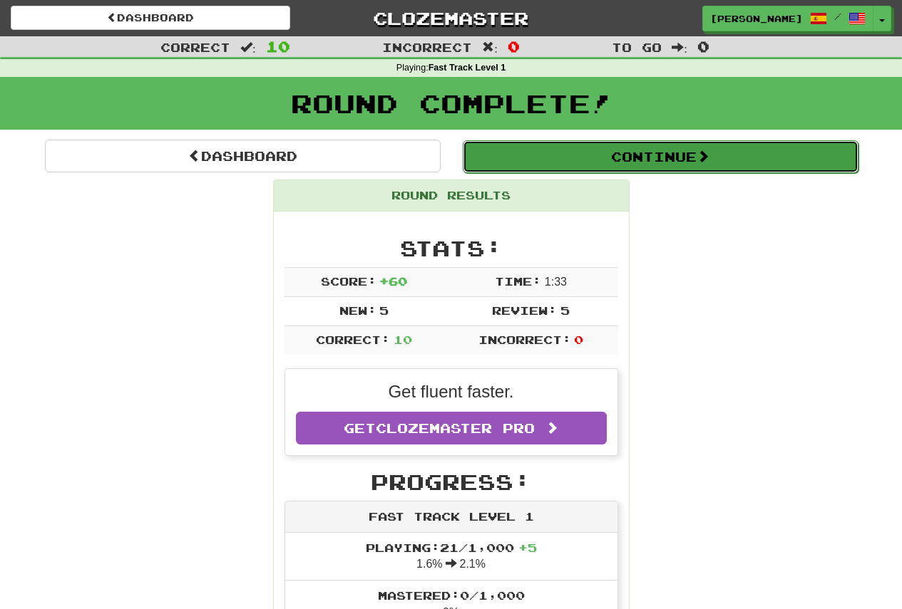
click at [632, 148] on button "Continue" at bounding box center [661, 156] width 396 height 33
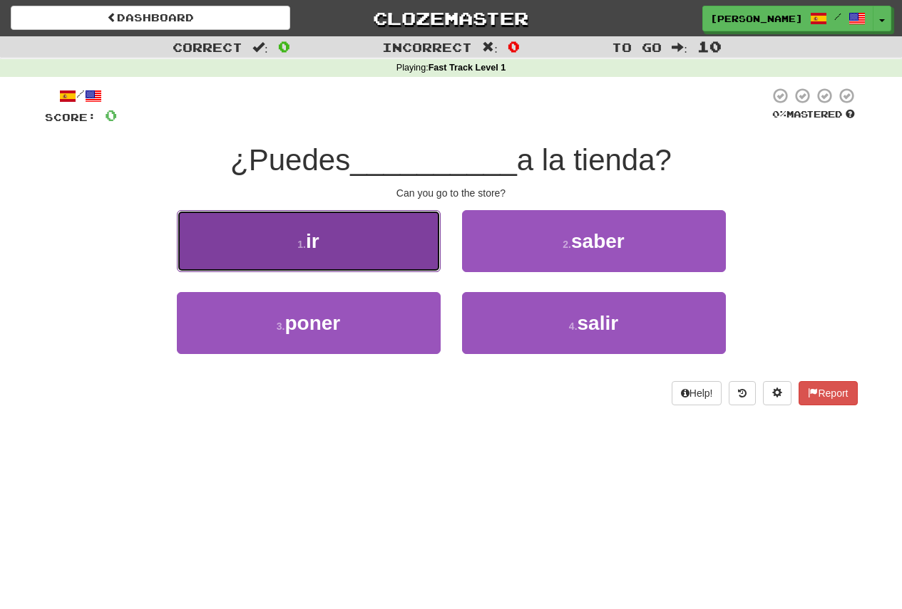
click at [299, 242] on small "1 ." at bounding box center [301, 244] width 9 height 11
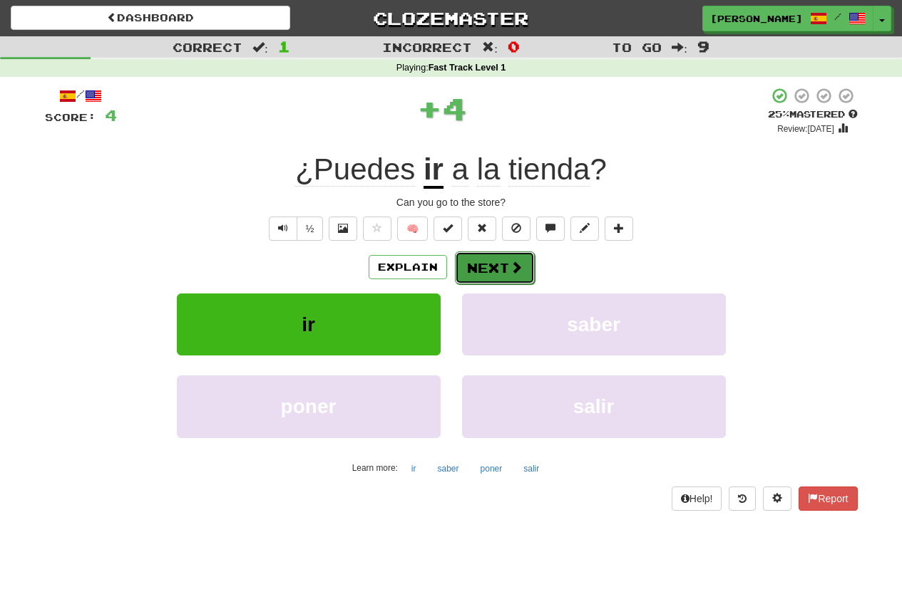
click at [490, 271] on button "Next" at bounding box center [495, 268] width 80 height 33
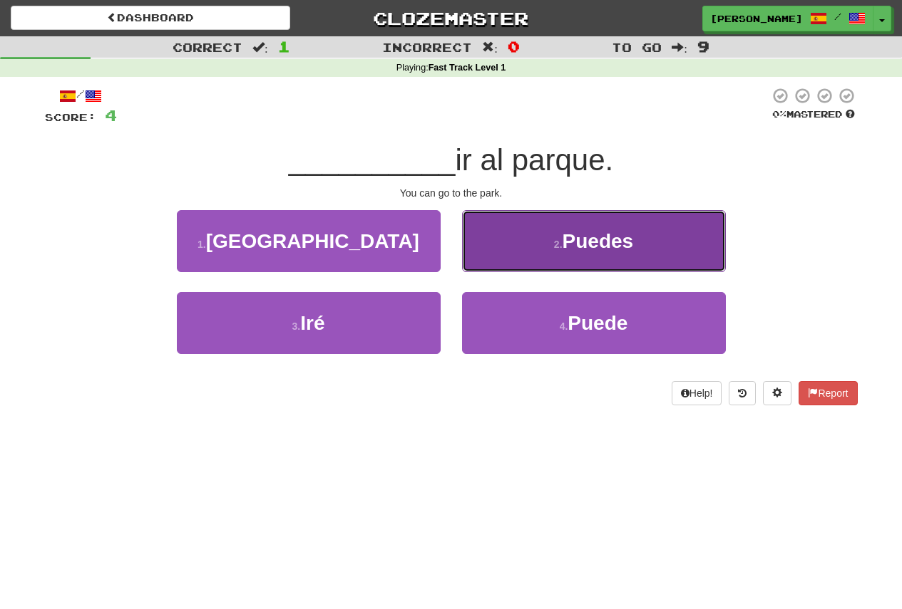
click at [679, 246] on button "2 . Puedes" at bounding box center [594, 241] width 264 height 62
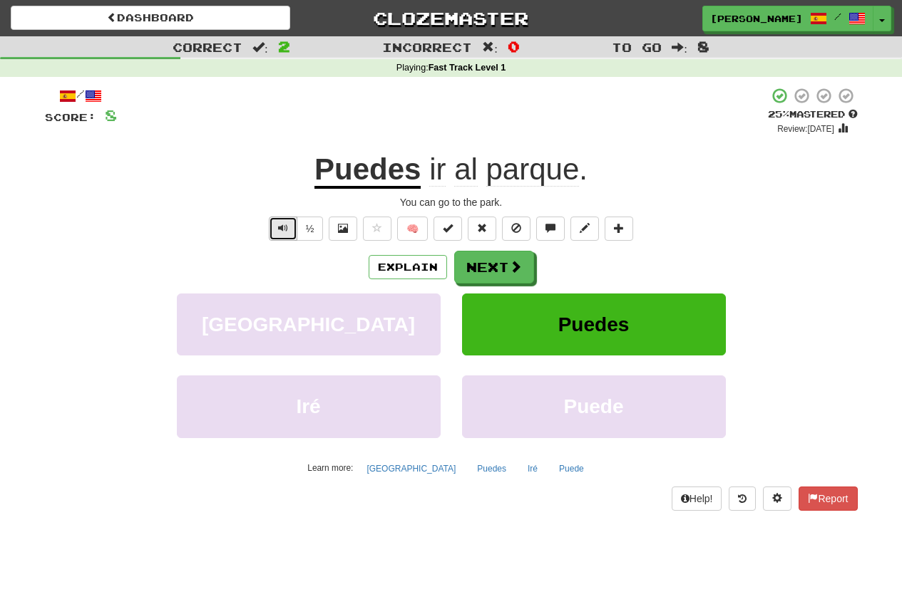
click at [292, 227] on button "Text-to-speech controls" at bounding box center [283, 229] width 29 height 24
click at [474, 279] on button "Next" at bounding box center [495, 268] width 80 height 33
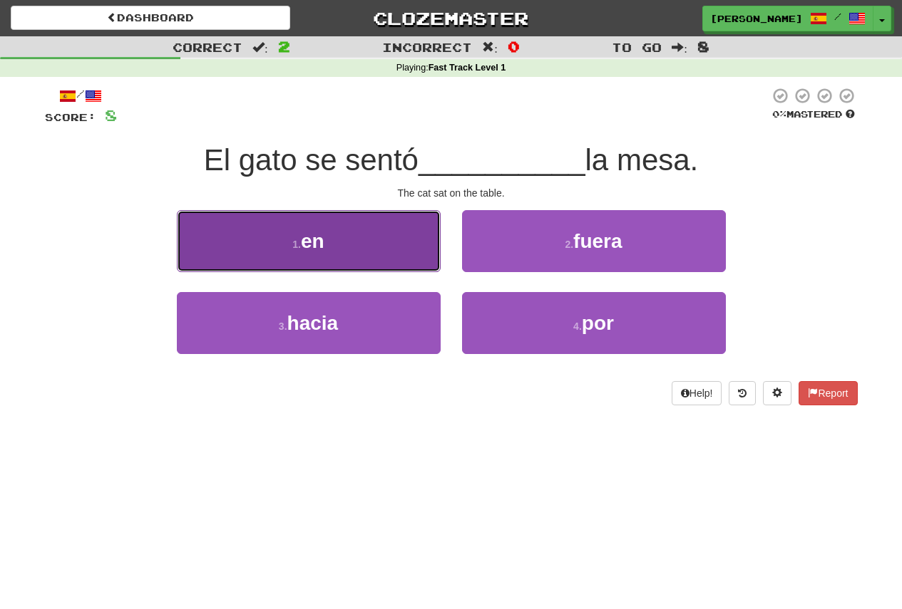
click at [335, 259] on button "1 . en" at bounding box center [309, 241] width 264 height 62
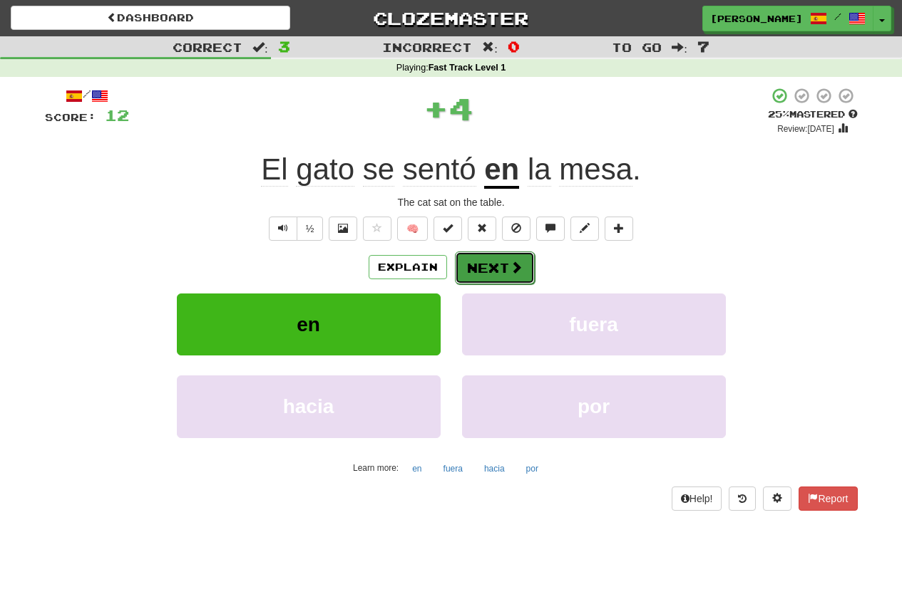
click at [475, 267] on button "Next" at bounding box center [495, 268] width 80 height 33
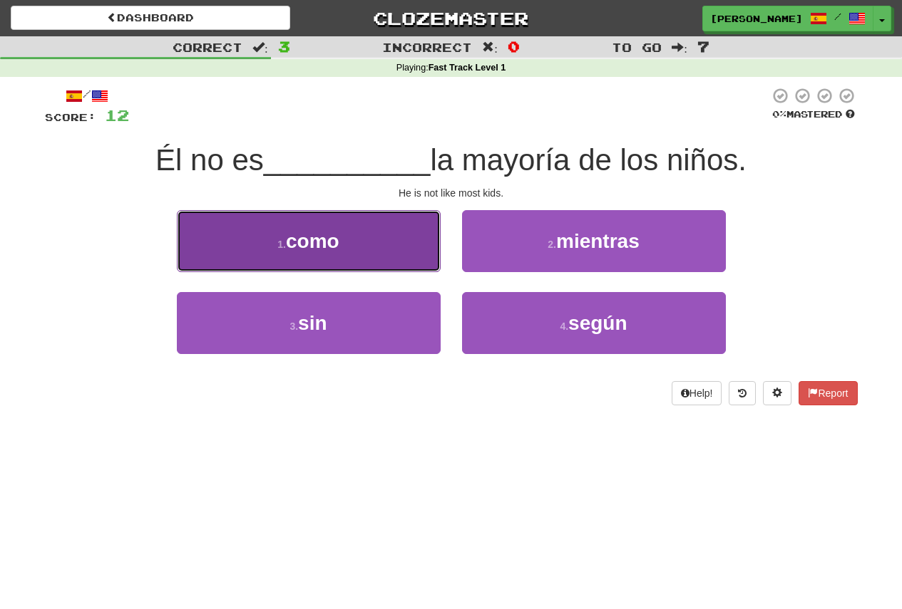
click at [312, 239] on span "como" at bounding box center [312, 241] width 53 height 22
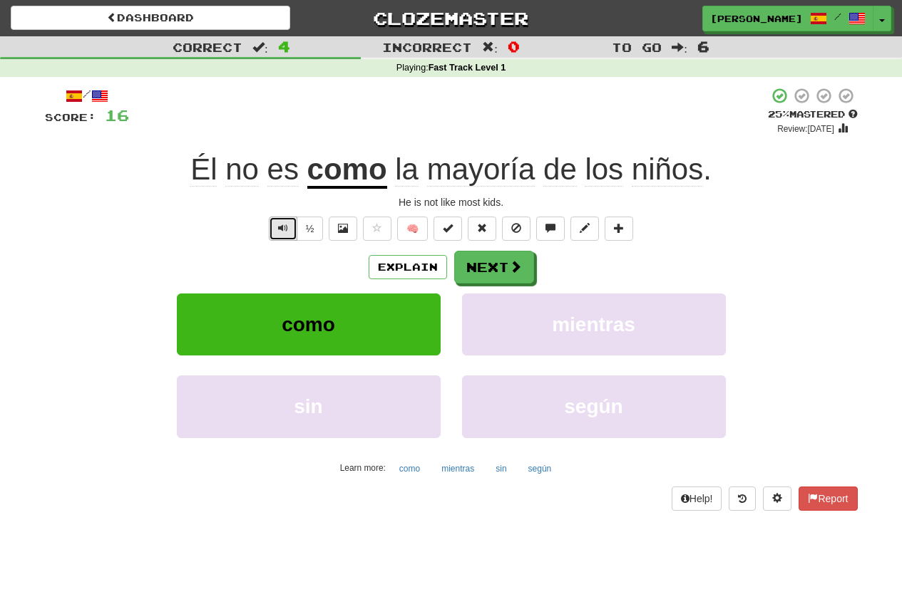
click at [287, 227] on span "Text-to-speech controls" at bounding box center [283, 228] width 10 height 10
click at [479, 272] on button "Next" at bounding box center [495, 268] width 80 height 33
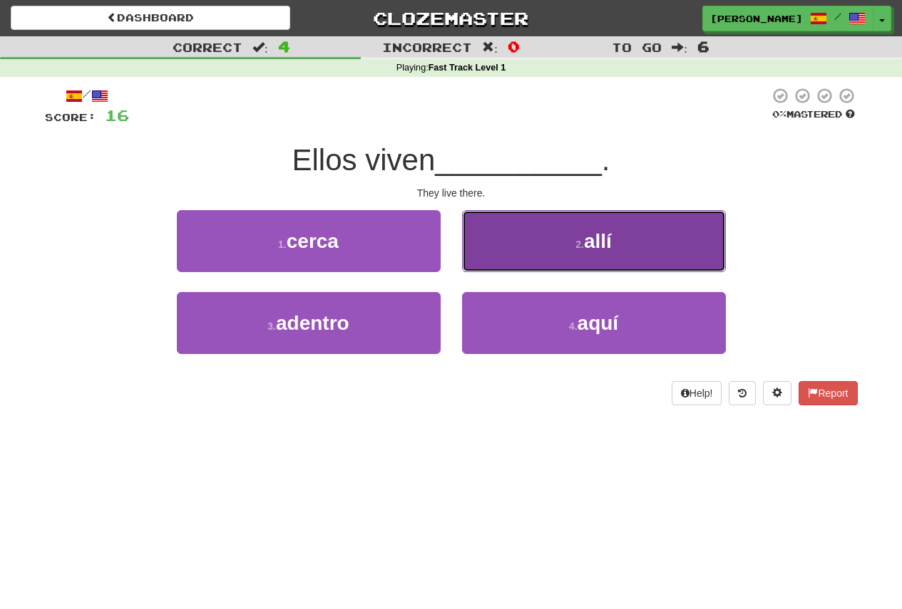
click at [624, 249] on button "2 . allí" at bounding box center [594, 241] width 264 height 62
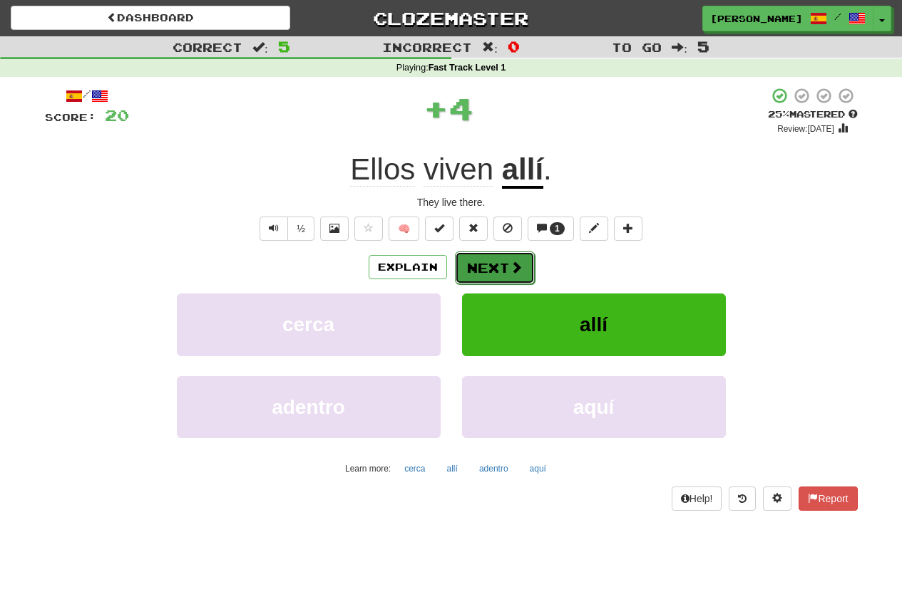
click at [490, 259] on button "Next" at bounding box center [495, 268] width 80 height 33
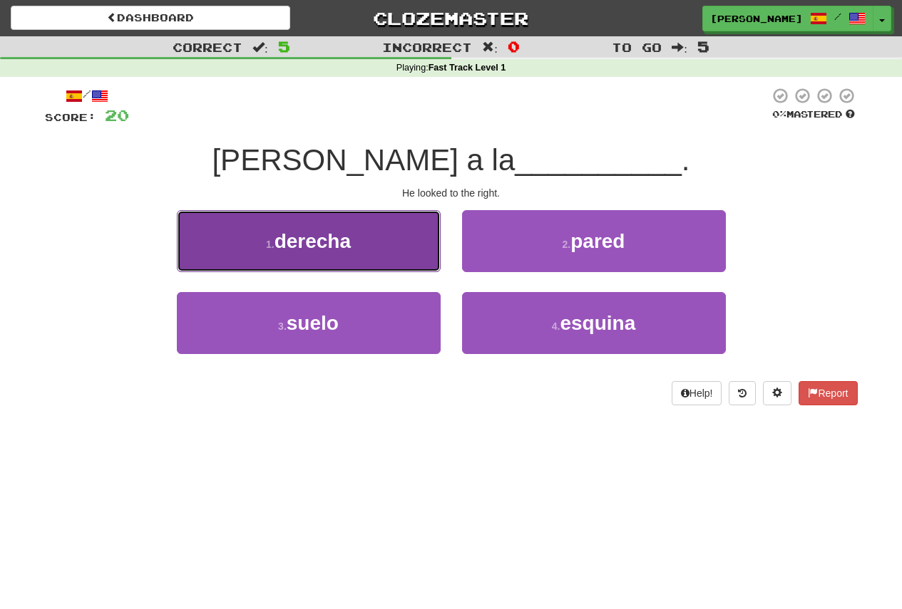
click at [341, 243] on span "derecha" at bounding box center [312, 241] width 76 height 22
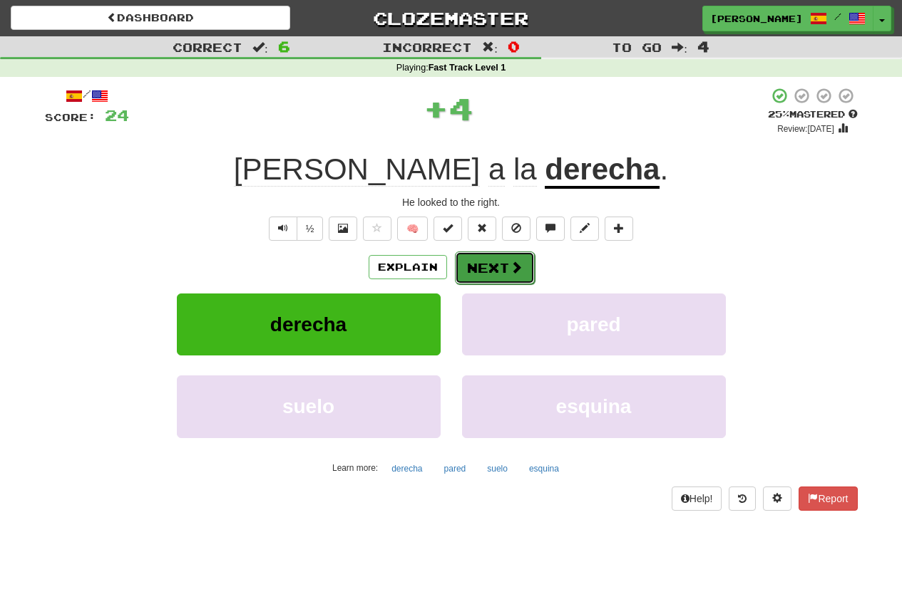
click at [470, 259] on button "Next" at bounding box center [495, 268] width 80 height 33
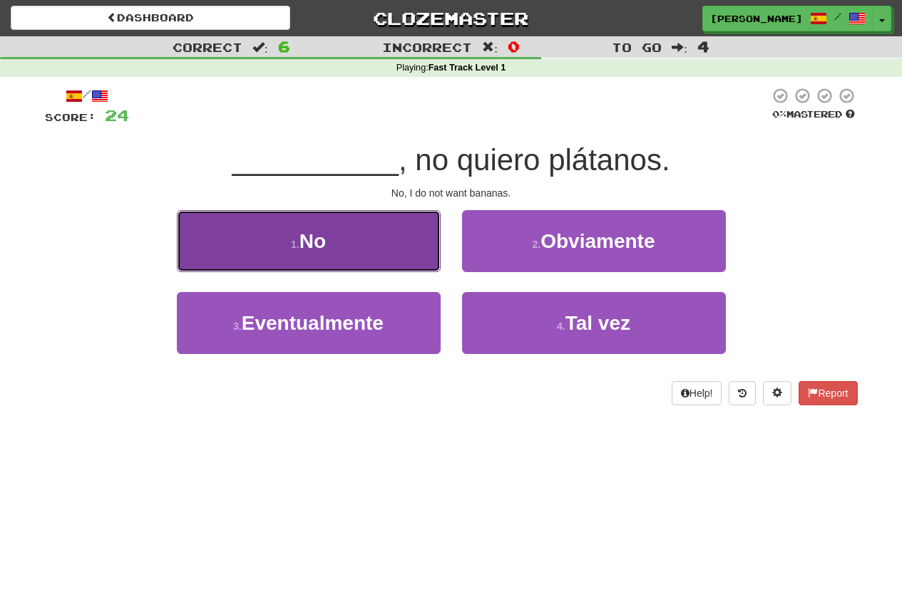
click at [361, 246] on button "1 . No" at bounding box center [309, 241] width 264 height 62
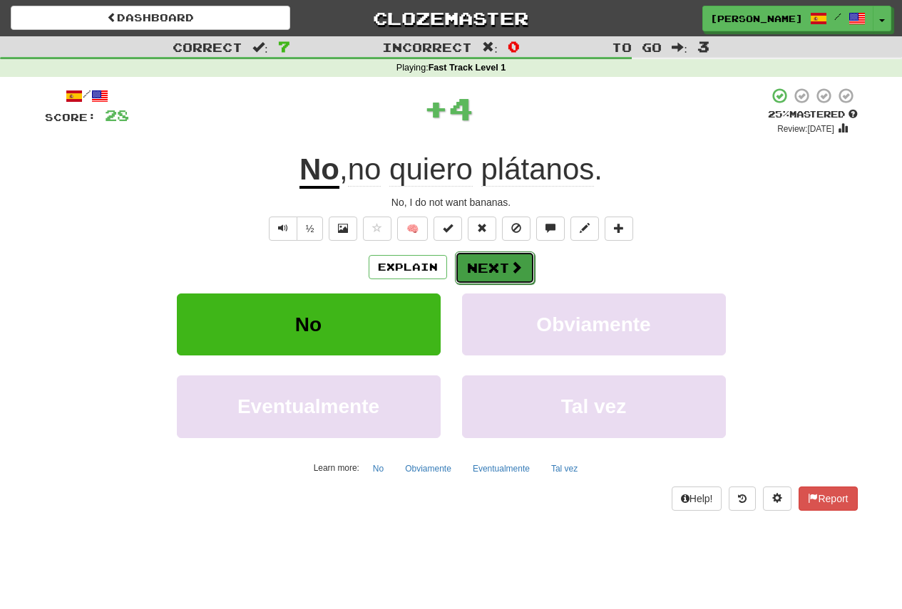
click at [517, 262] on span at bounding box center [516, 267] width 13 height 13
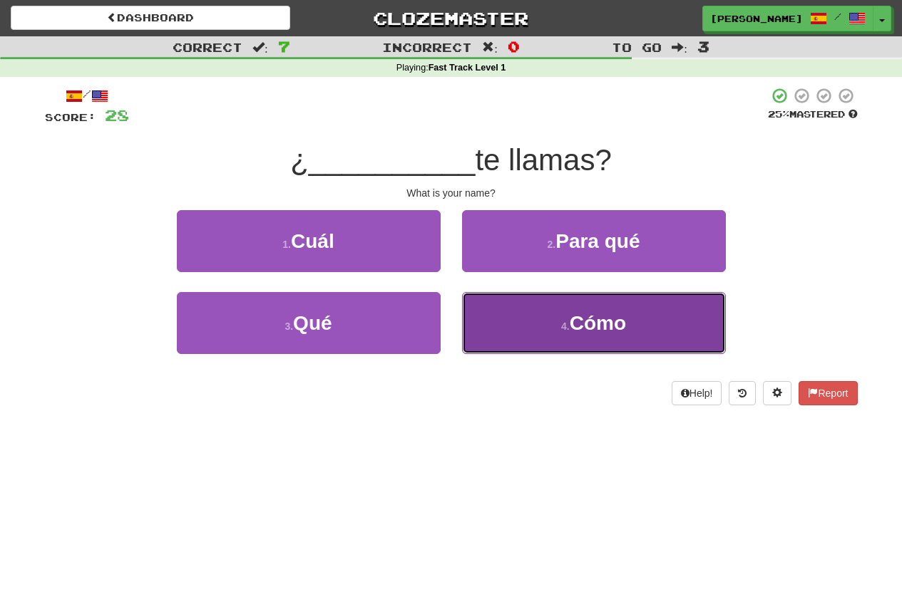
click at [633, 336] on button "4 . Cómo" at bounding box center [594, 323] width 264 height 62
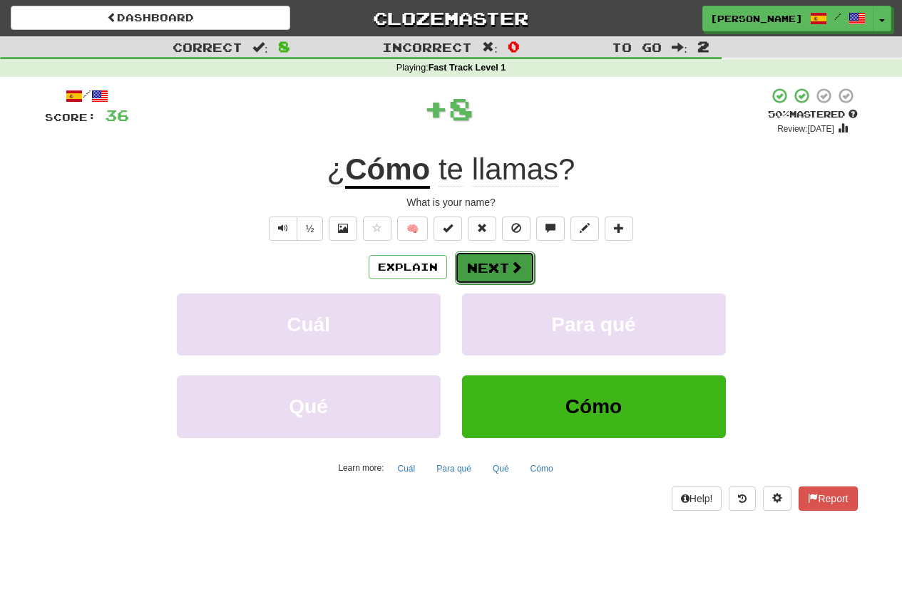
click at [505, 276] on button "Next" at bounding box center [495, 268] width 80 height 33
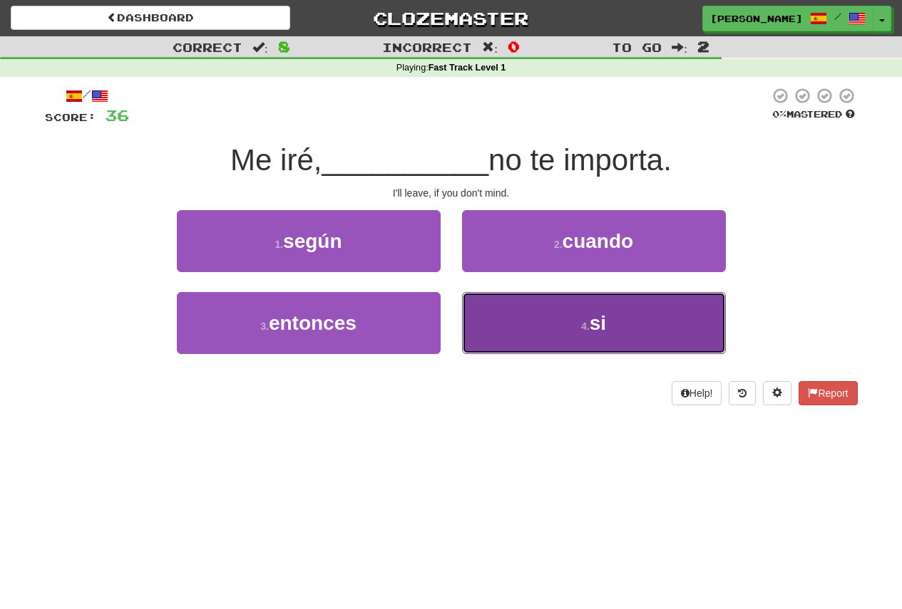
click at [634, 325] on button "4 . si" at bounding box center [594, 323] width 264 height 62
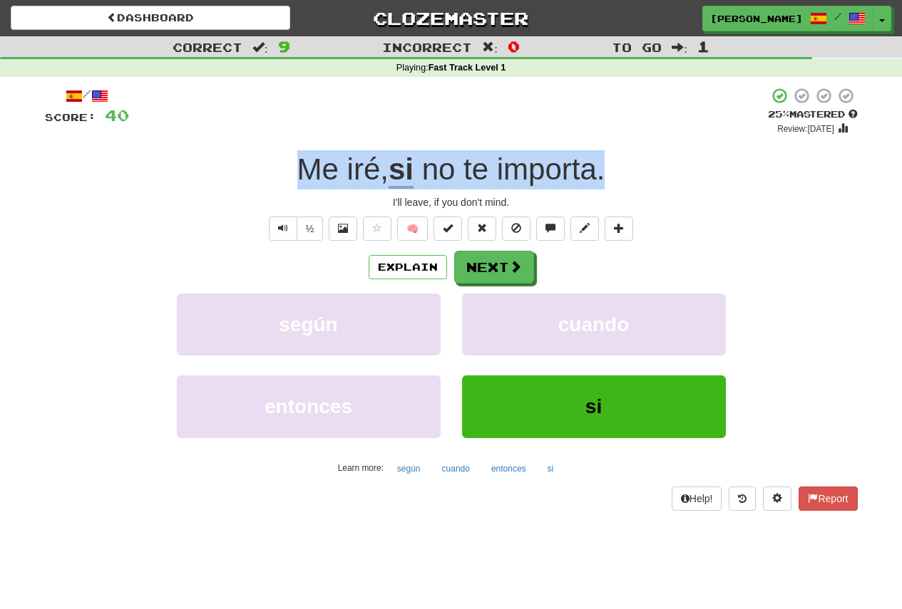
drag, startPoint x: 612, startPoint y: 171, endPoint x: 301, endPoint y: 180, distance: 310.9
click at [301, 180] on div "Me iré , si no te importa ." at bounding box center [451, 169] width 813 height 39
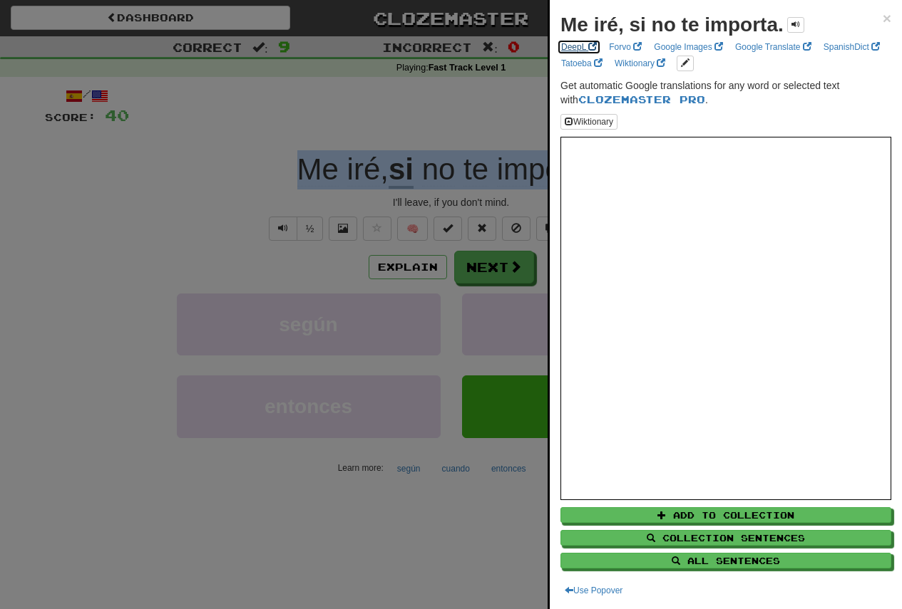
click at [576, 49] on link "DeepL" at bounding box center [579, 47] width 44 height 16
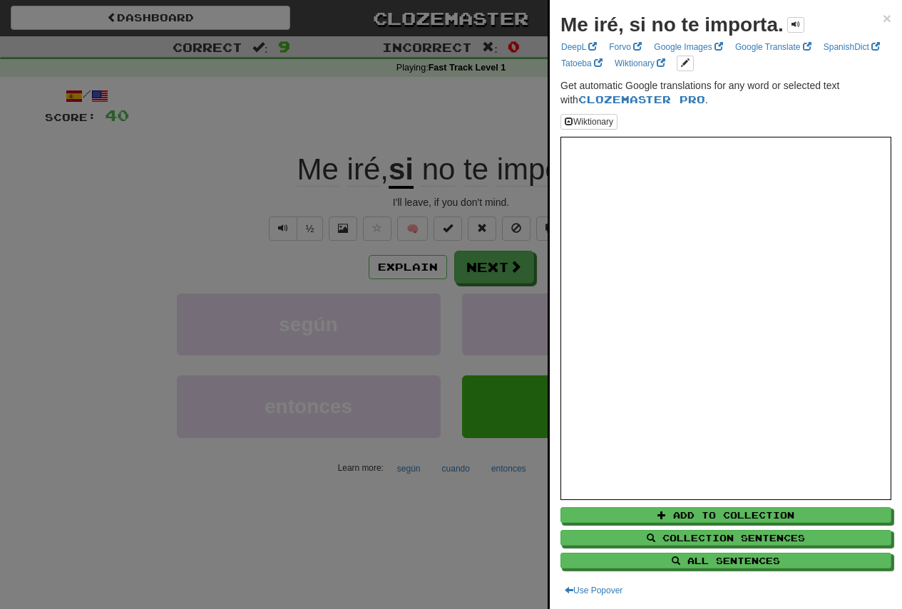
click at [881, 24] on div "Me iré, si no te importa. × DeepL Forvo Google Images Google Translate SpanishD…" at bounding box center [726, 304] width 352 height 609
click at [882, 21] on span "×" at bounding box center [886, 18] width 9 height 16
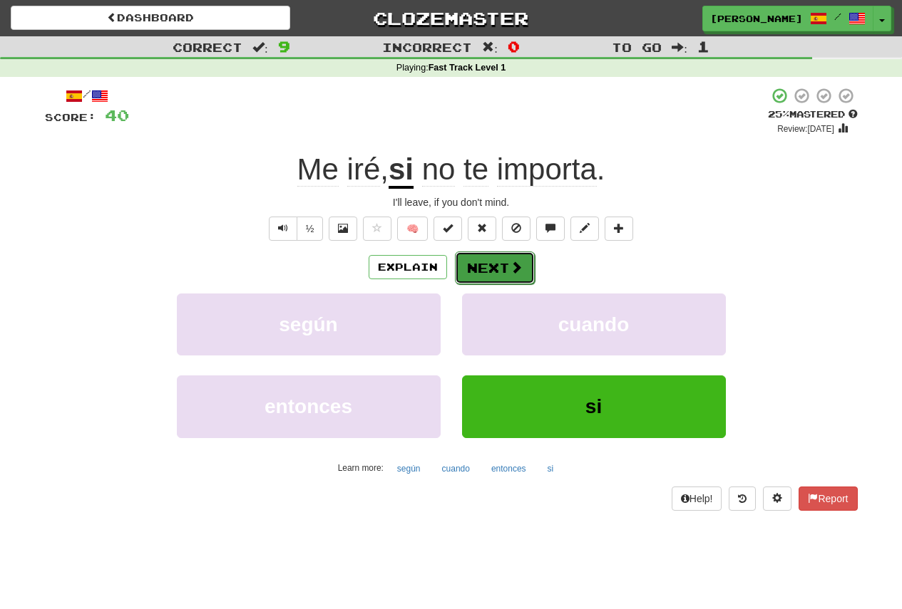
click at [478, 264] on button "Next" at bounding box center [495, 268] width 80 height 33
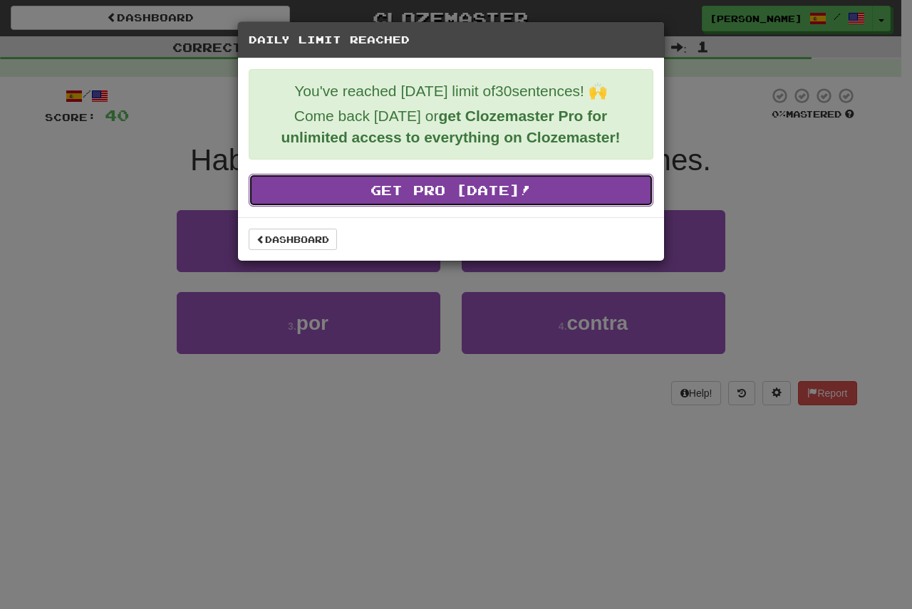
click at [461, 175] on link "Get Pro Today!" at bounding box center [451, 190] width 405 height 33
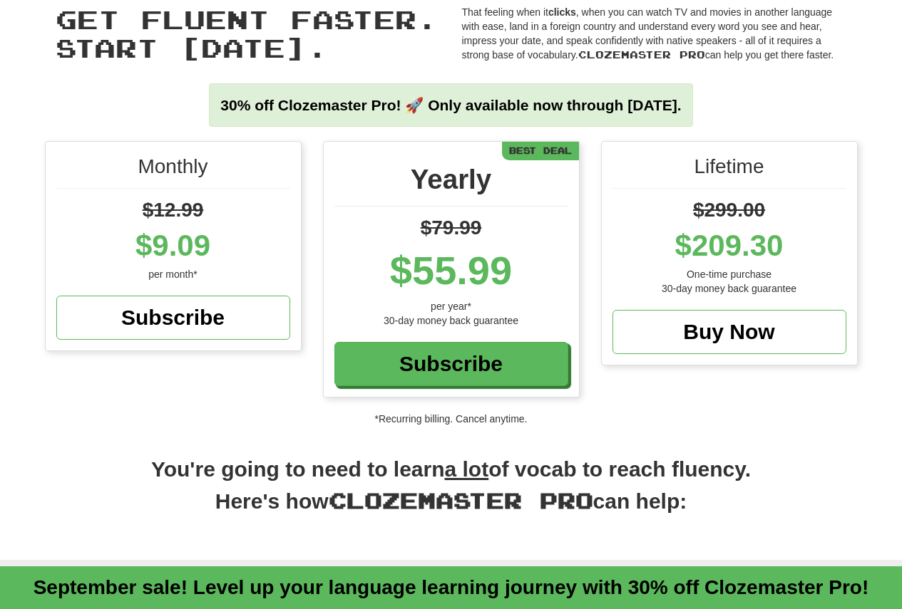
scroll to position [73, 0]
